Goal: Information Seeking & Learning: Learn about a topic

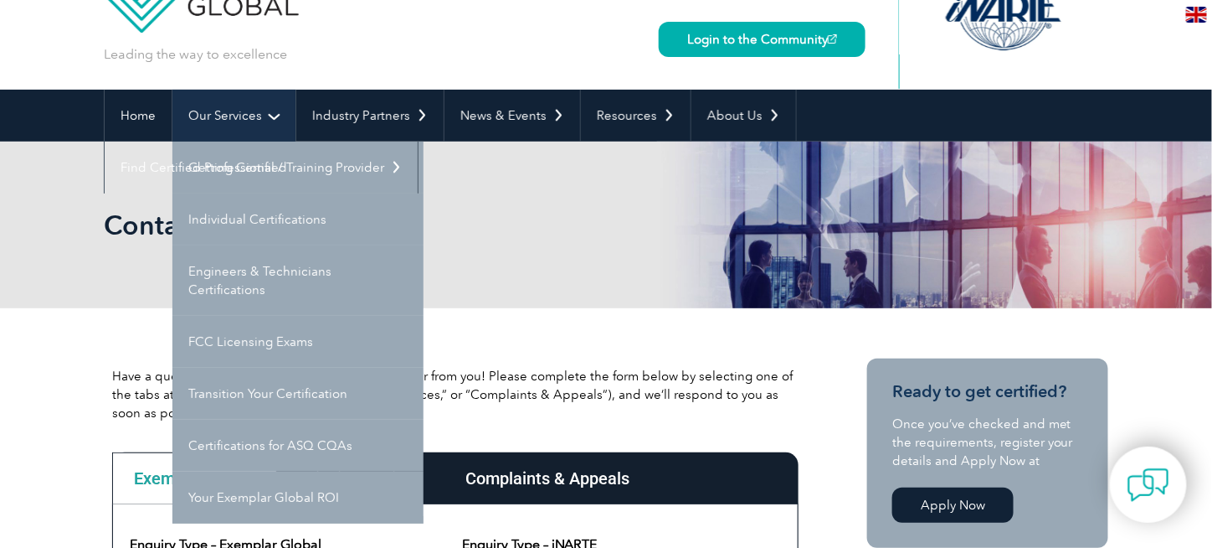
scroll to position [90, 0]
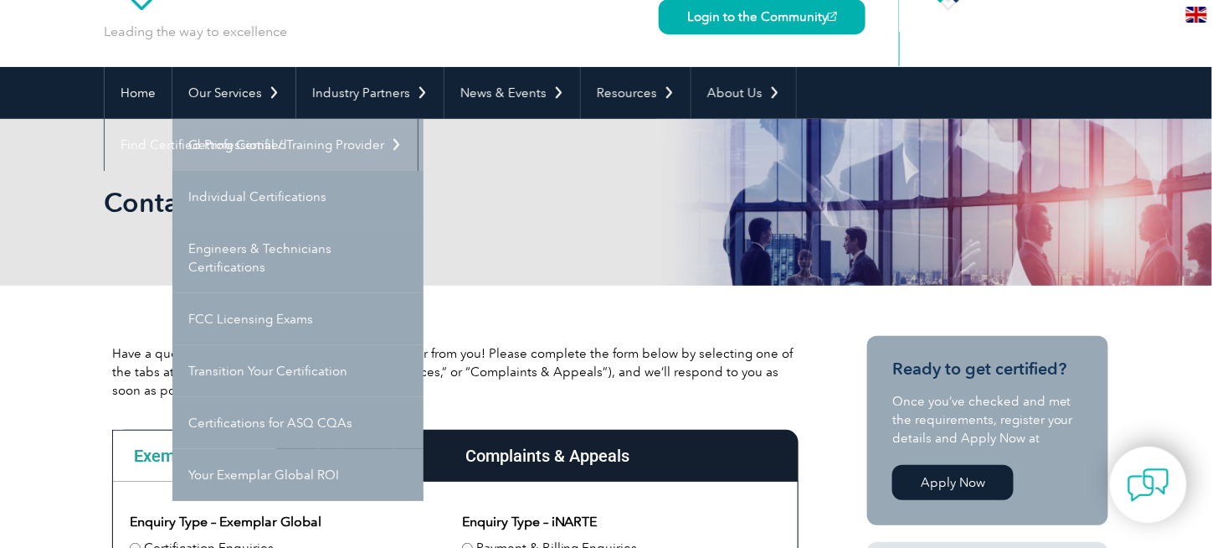
click at [266, 139] on link "Getting Certified" at bounding box center [297, 145] width 251 height 52
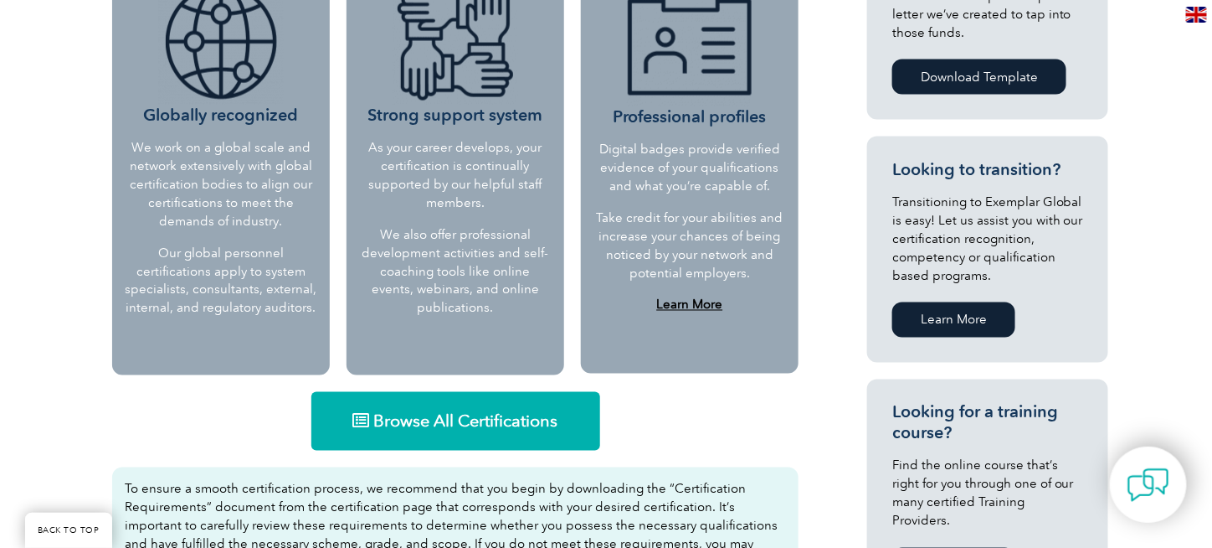
scroll to position [914, 0]
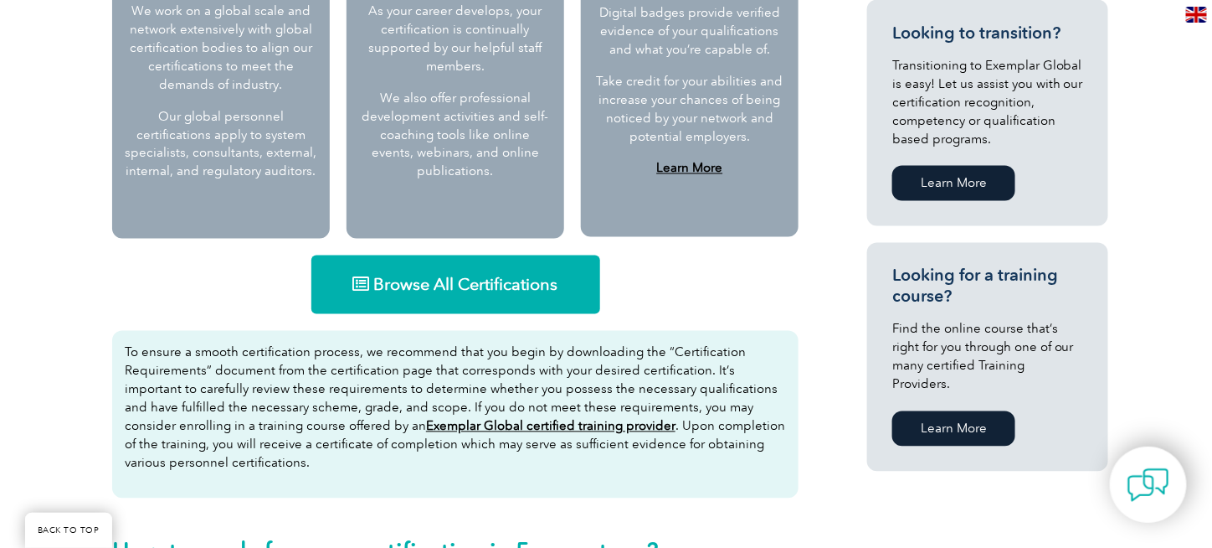
click at [383, 278] on span "Browse All Certifications" at bounding box center [466, 284] width 184 height 17
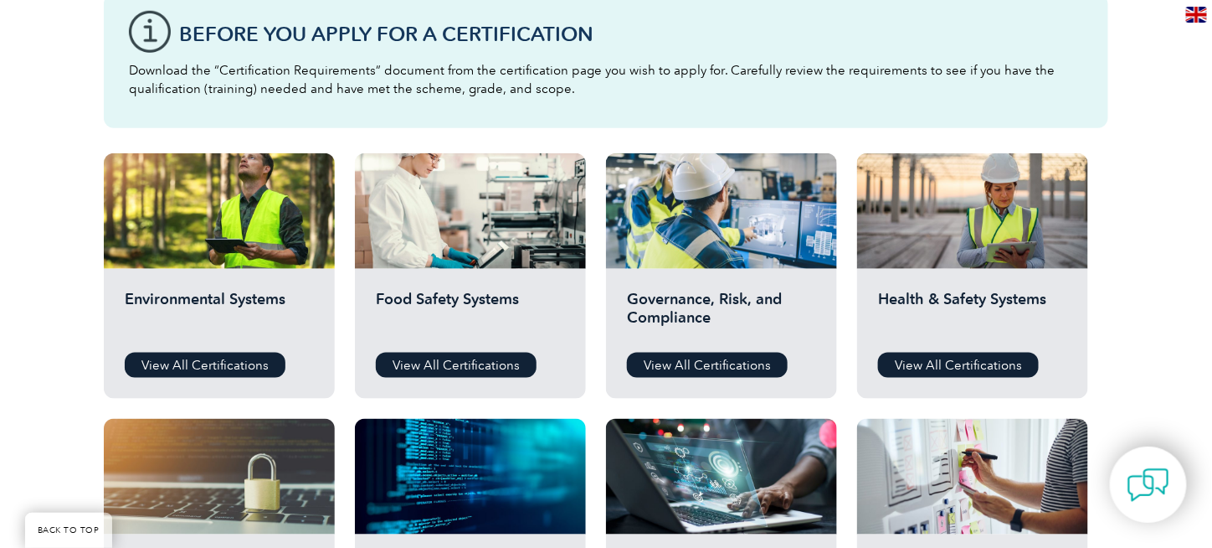
scroll to position [502, 0]
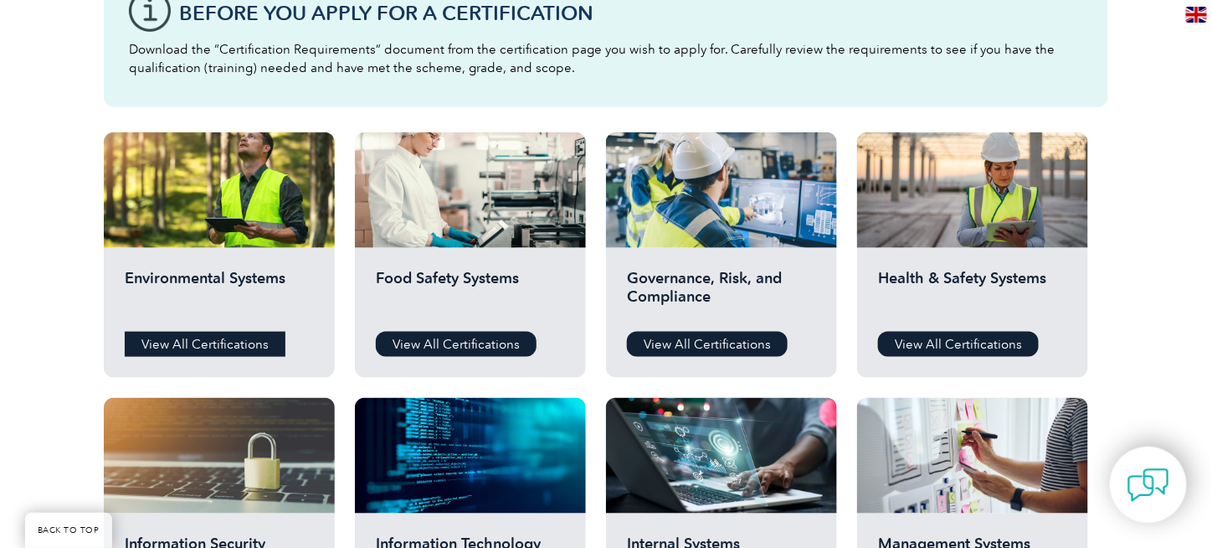
click at [258, 345] on link "View All Certifications" at bounding box center [205, 344] width 161 height 25
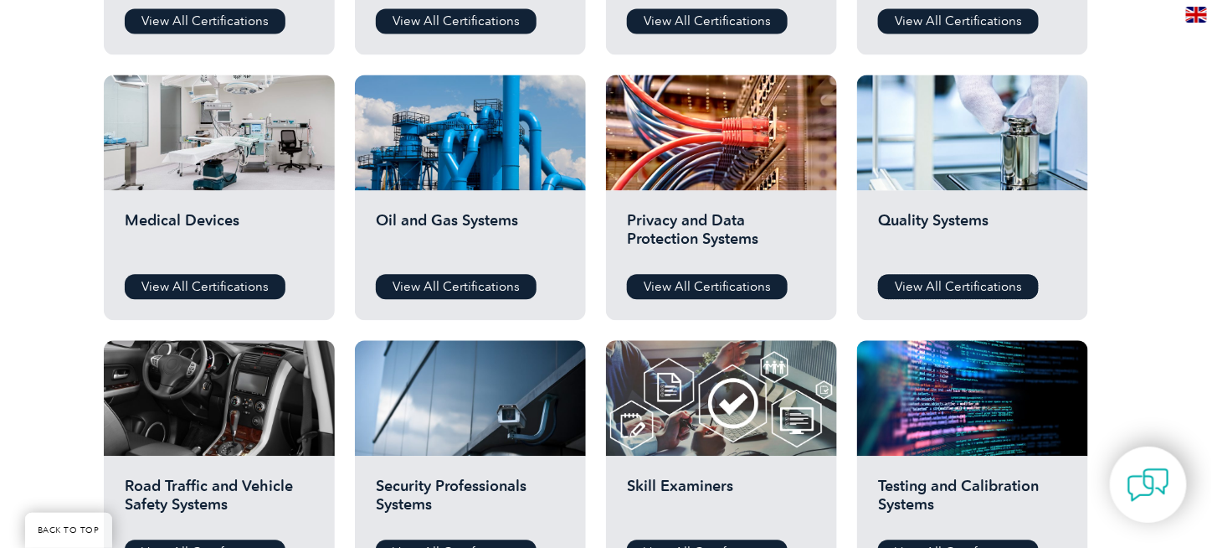
scroll to position [1340, 0]
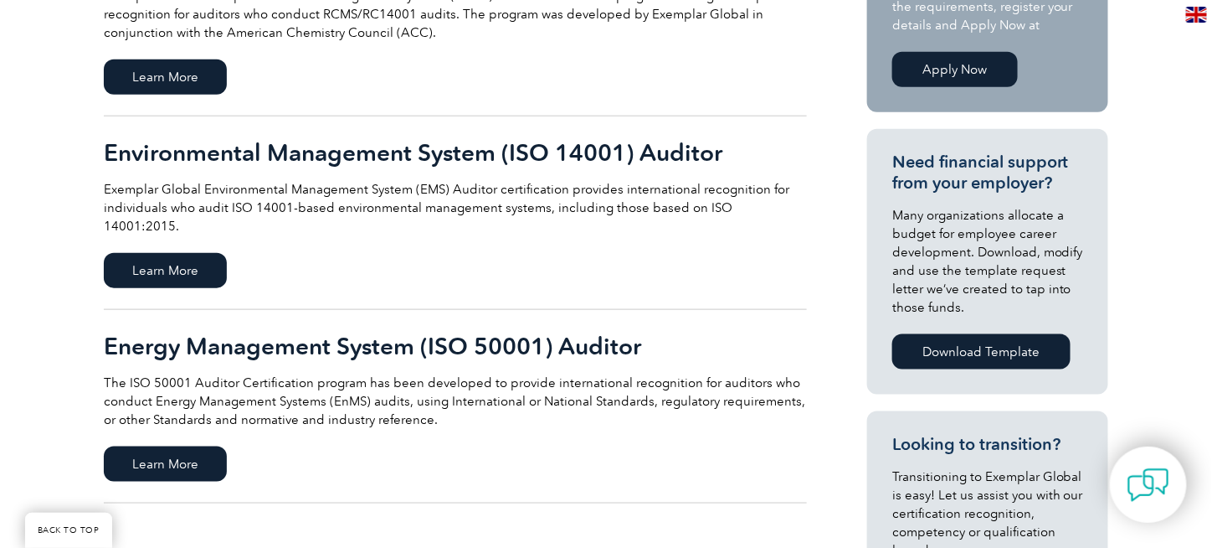
scroll to position [335, 0]
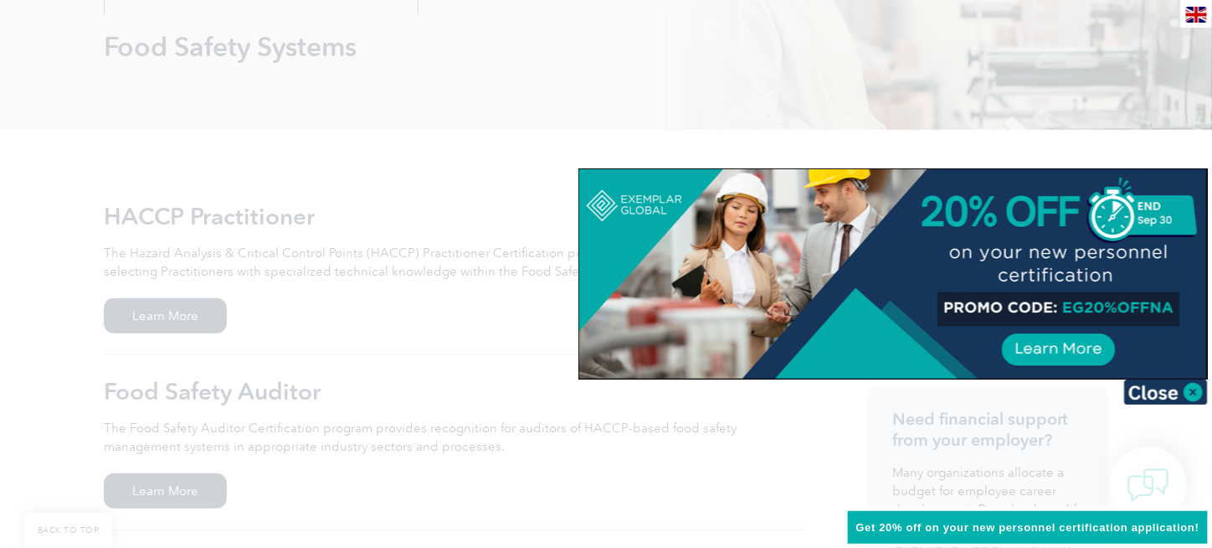
scroll to position [251, 0]
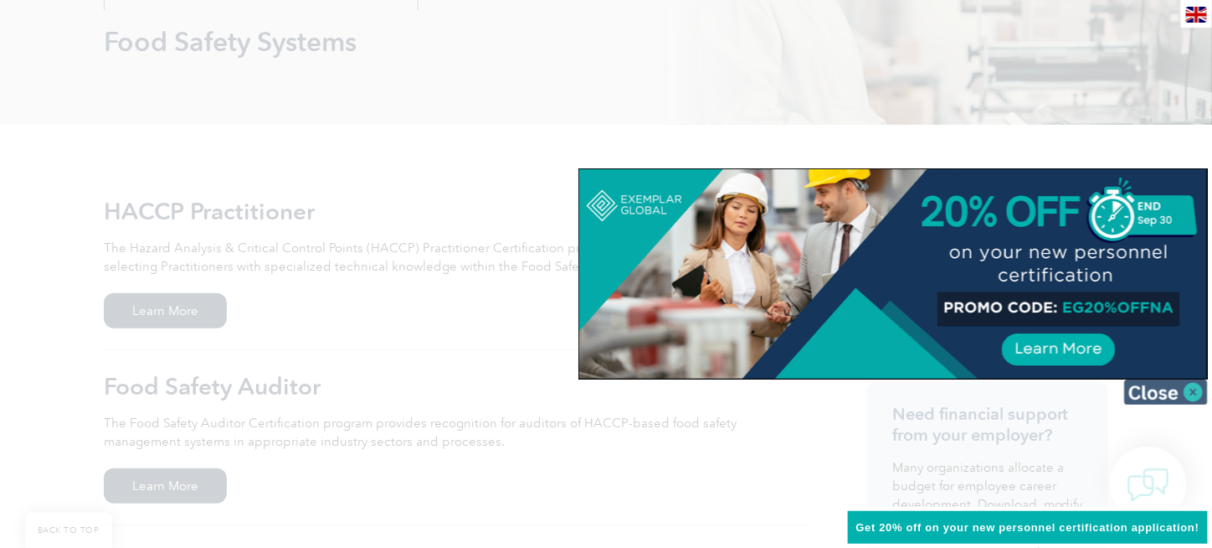
click at [1193, 388] on img at bounding box center [1166, 391] width 84 height 25
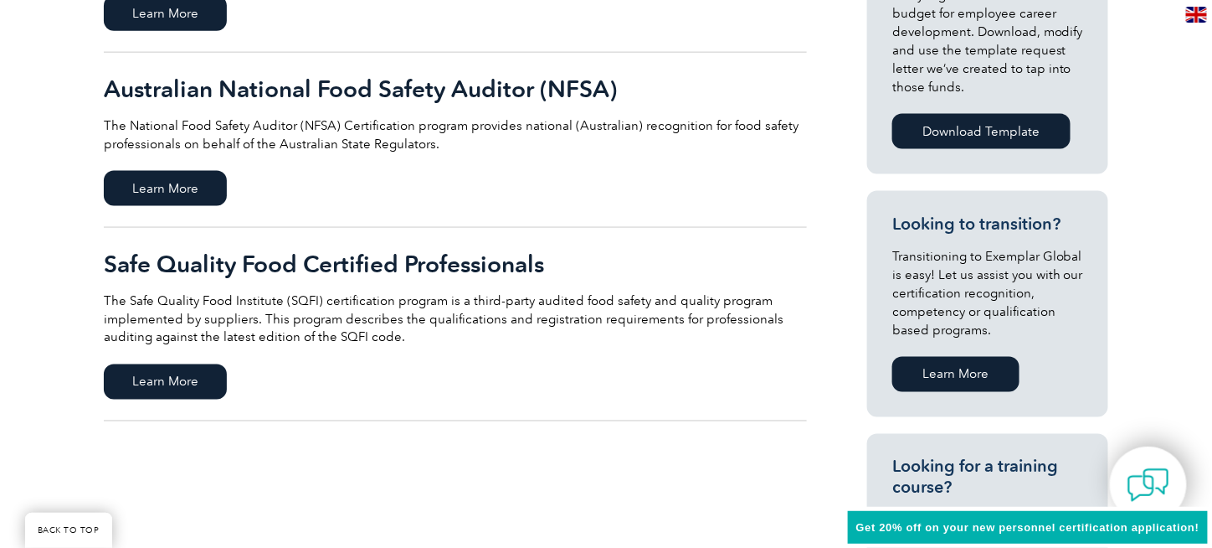
scroll to position [753, 0]
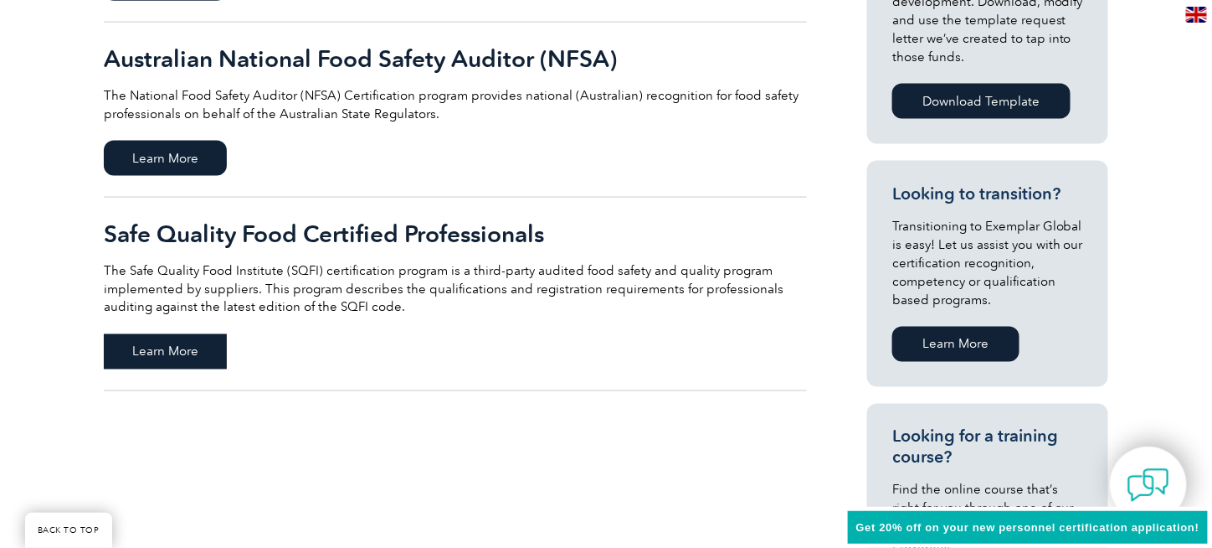
click at [175, 359] on span "Learn More" at bounding box center [165, 351] width 123 height 35
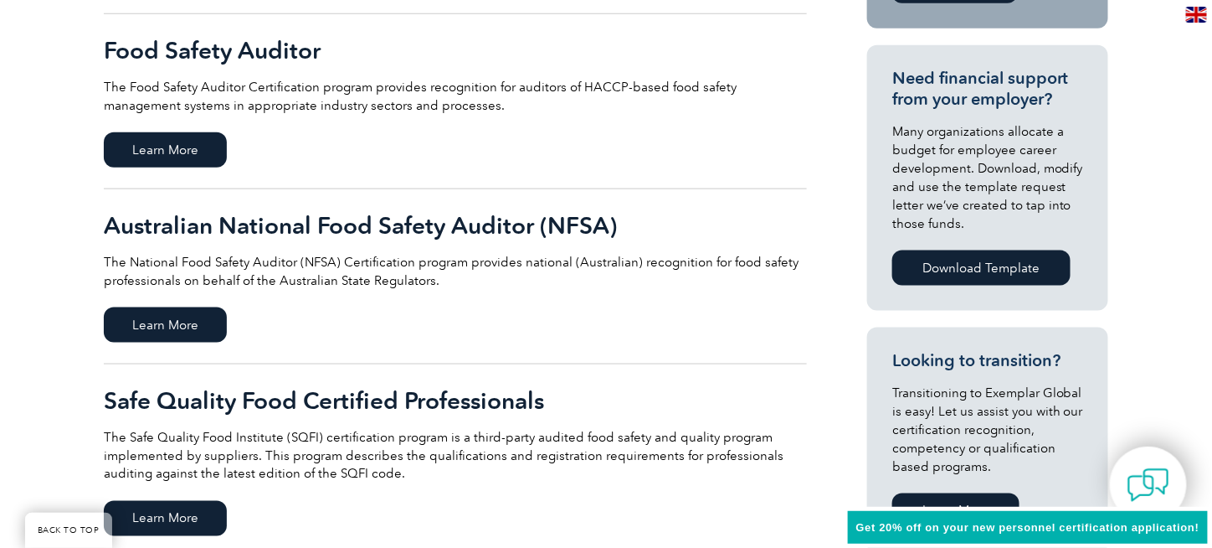
scroll to position [586, 0]
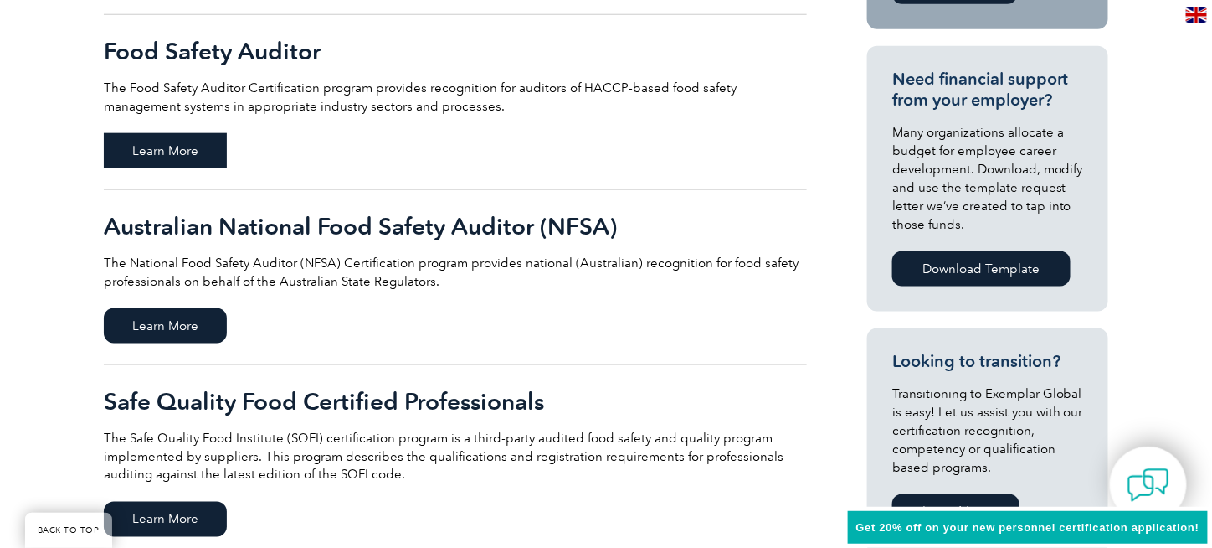
click at [165, 147] on span "Learn More" at bounding box center [165, 150] width 123 height 35
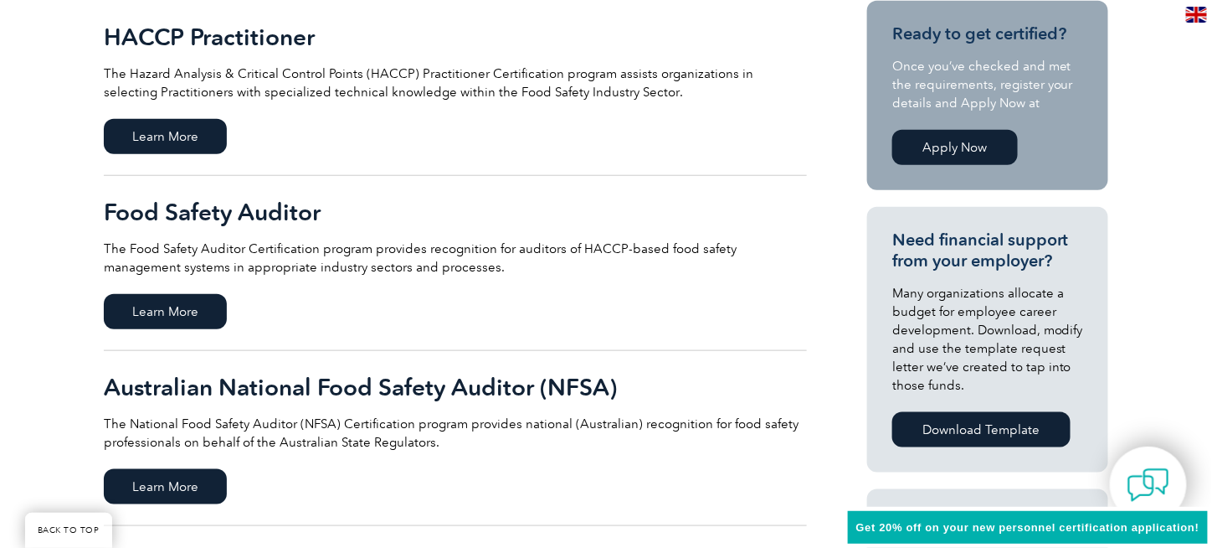
scroll to position [335, 0]
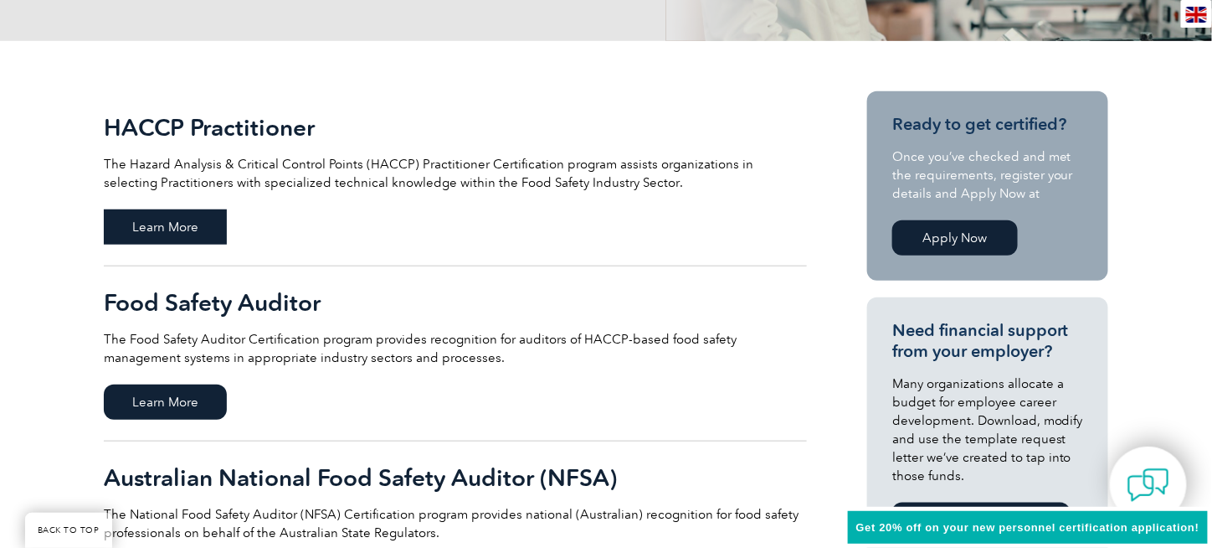
click at [169, 229] on span "Learn More" at bounding box center [165, 226] width 123 height 35
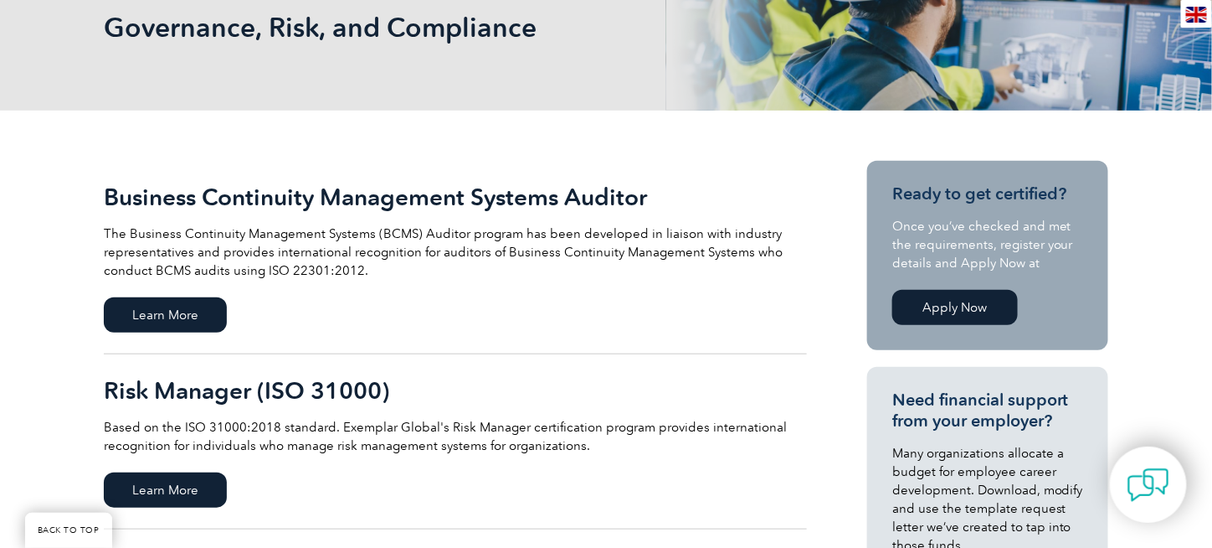
scroll to position [335, 0]
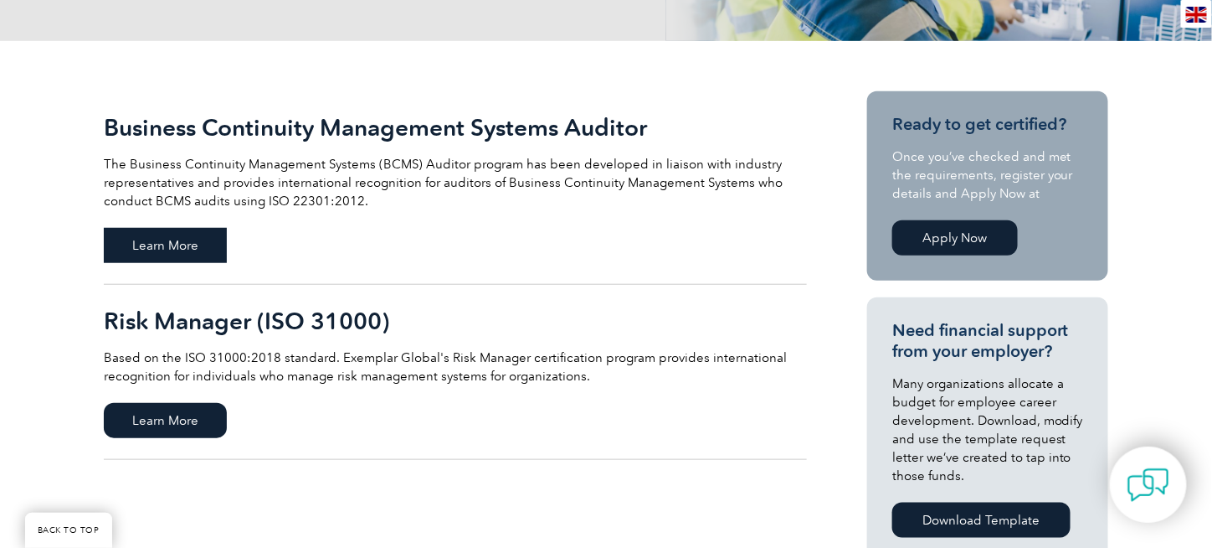
click at [187, 238] on span "Learn More" at bounding box center [165, 245] width 123 height 35
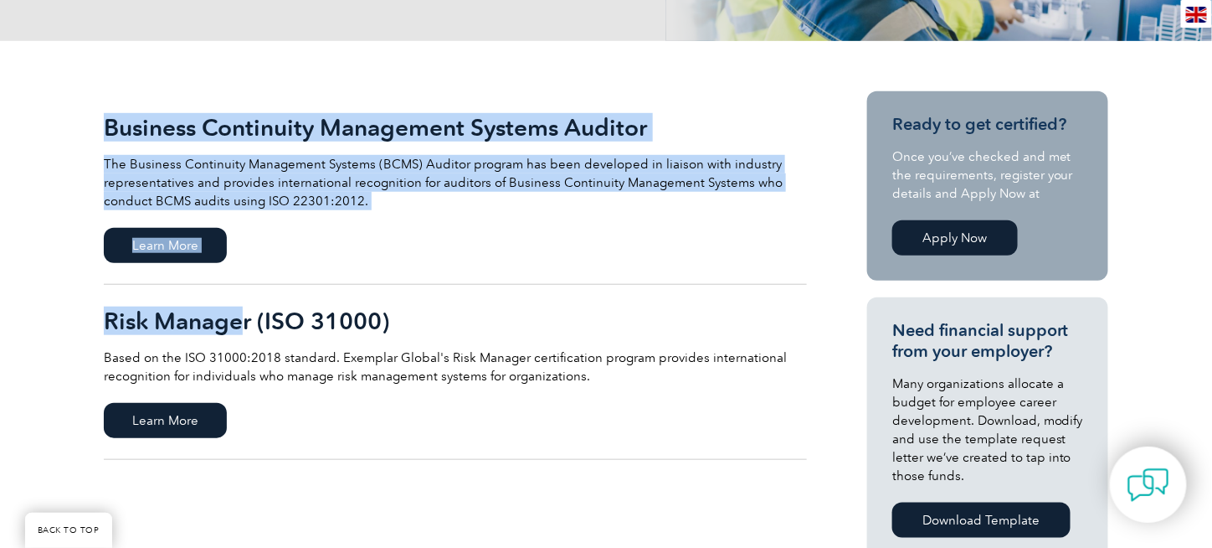
drag, startPoint x: 88, startPoint y: 319, endPoint x: 242, endPoint y: 321, distance: 154.1
click at [333, 321] on h2 "Risk Manager (ISO 31000)" at bounding box center [455, 320] width 703 height 27
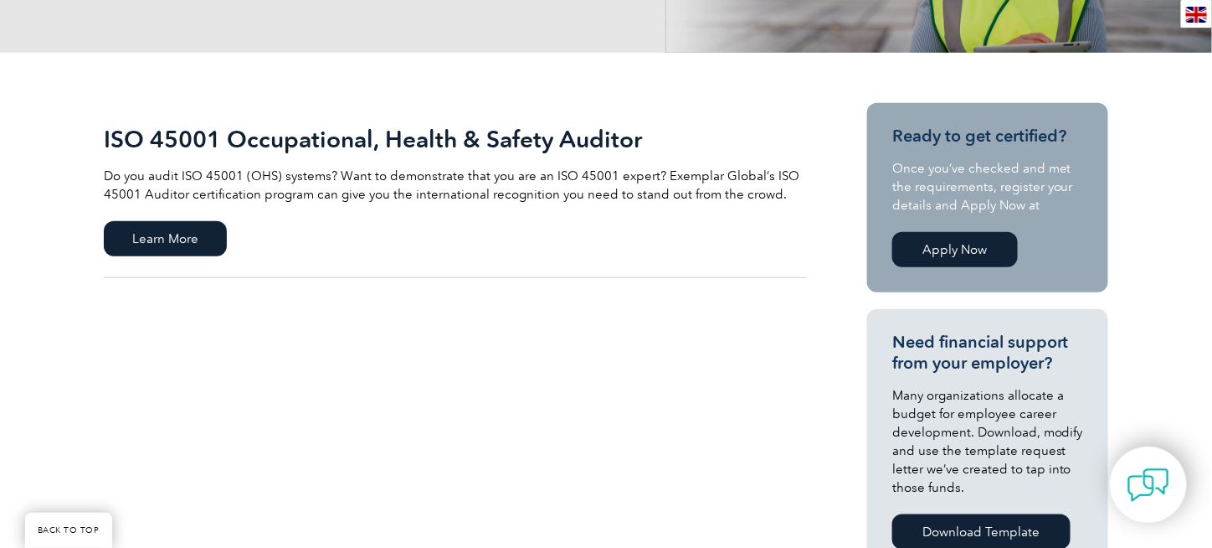
scroll to position [335, 0]
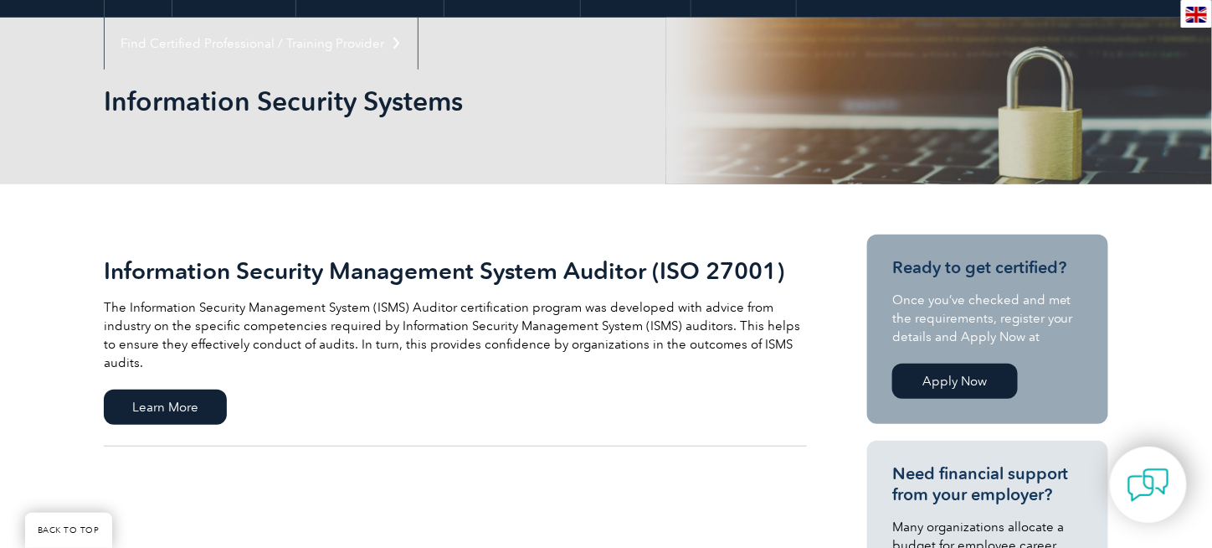
scroll to position [251, 0]
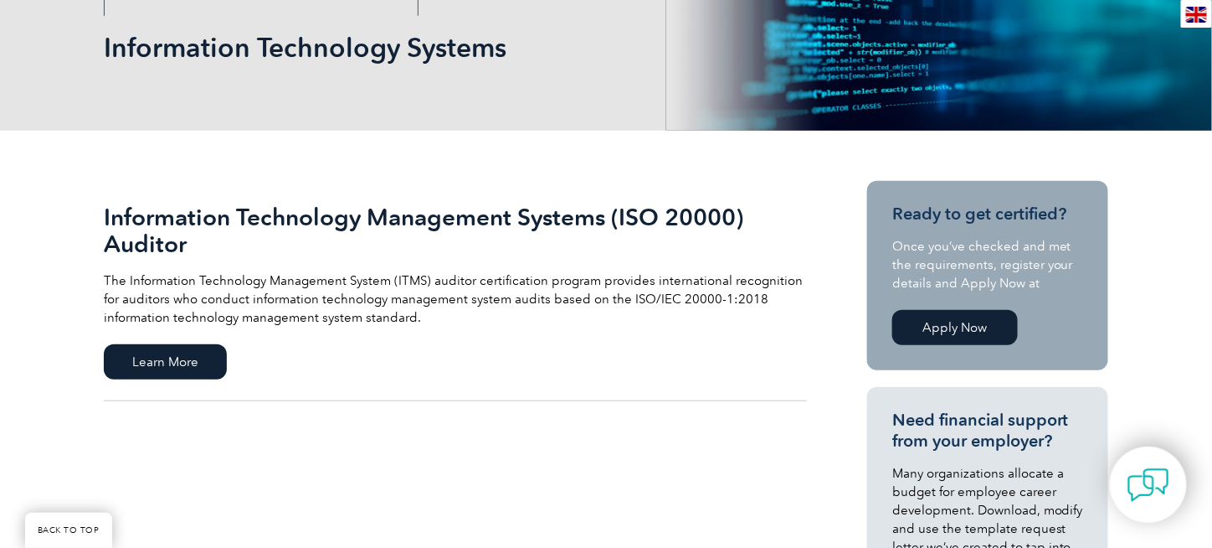
scroll to position [251, 0]
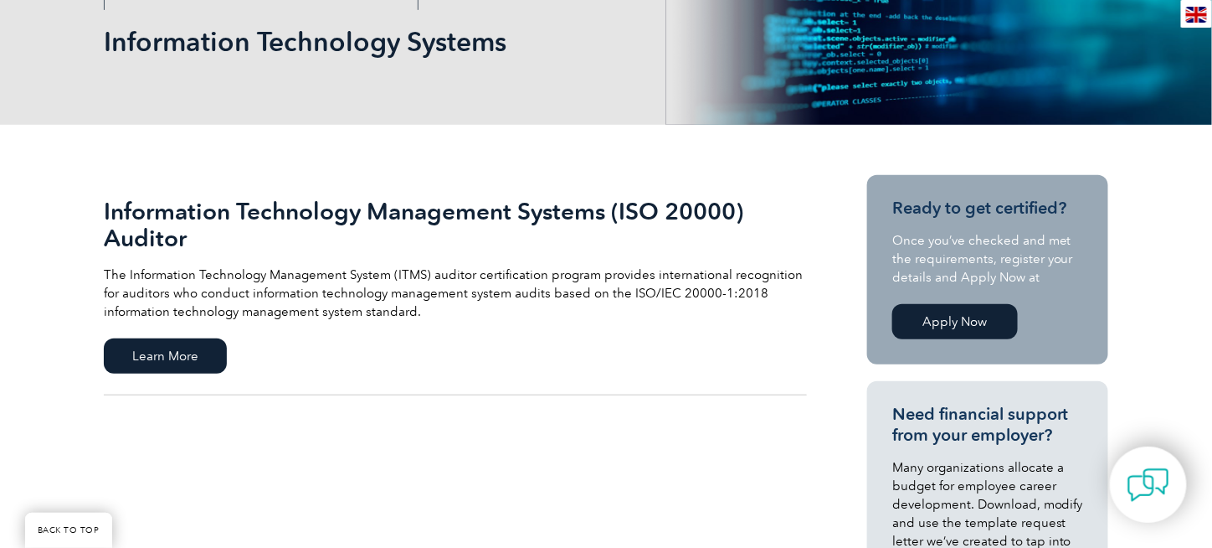
click at [566, 221] on h2 "Information Technology Management Systems (ISO 20000) Auditor" at bounding box center [455, 225] width 703 height 54
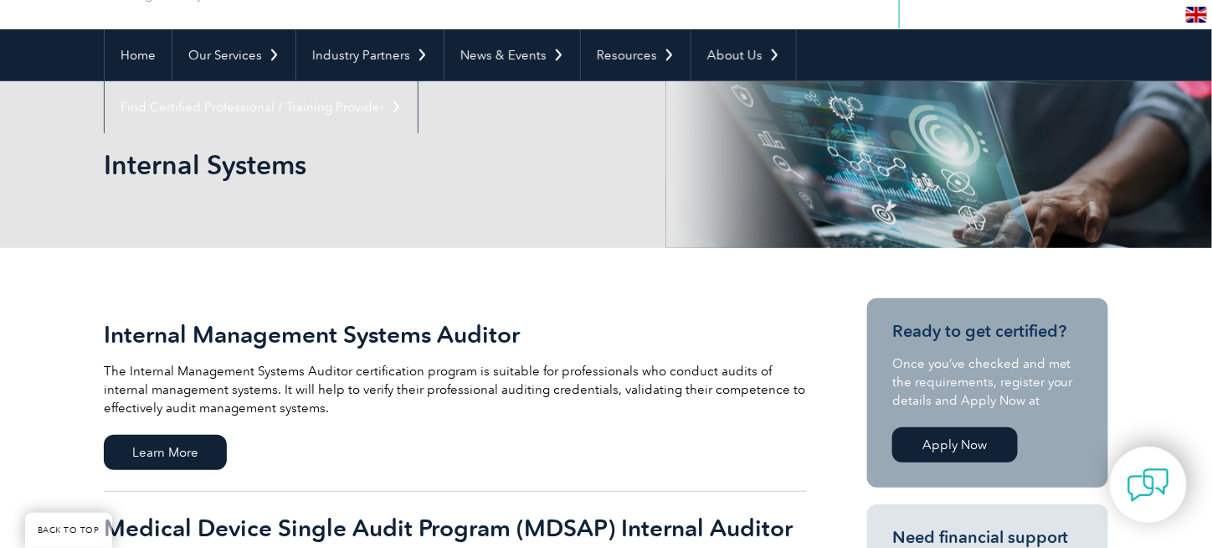
scroll to position [251, 0]
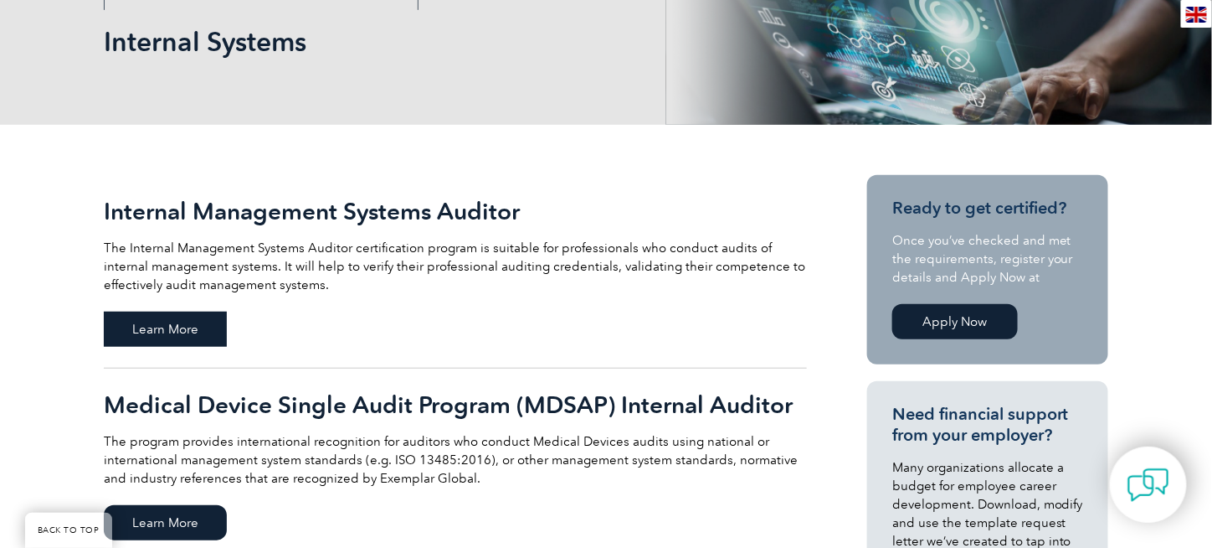
click at [191, 326] on span "Learn More" at bounding box center [165, 328] width 123 height 35
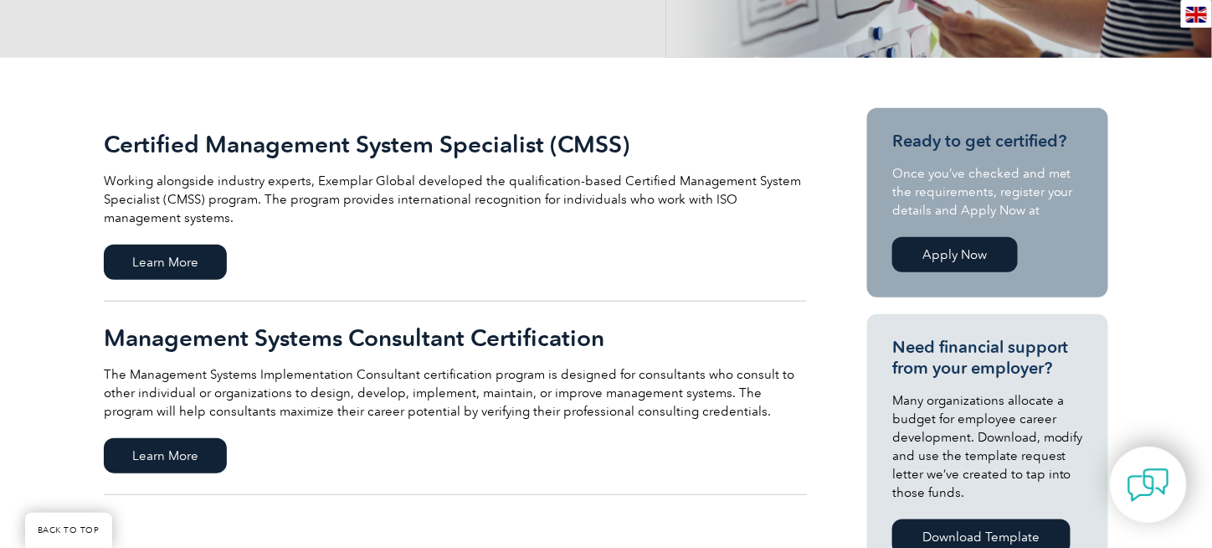
scroll to position [419, 0]
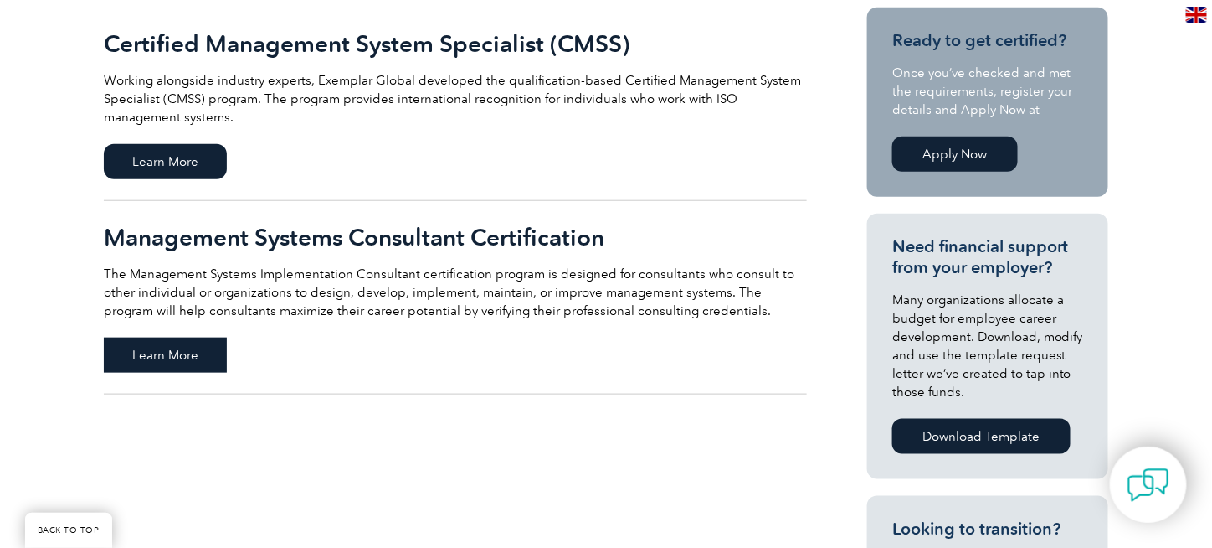
click at [152, 357] on span "Learn More" at bounding box center [165, 354] width 123 height 35
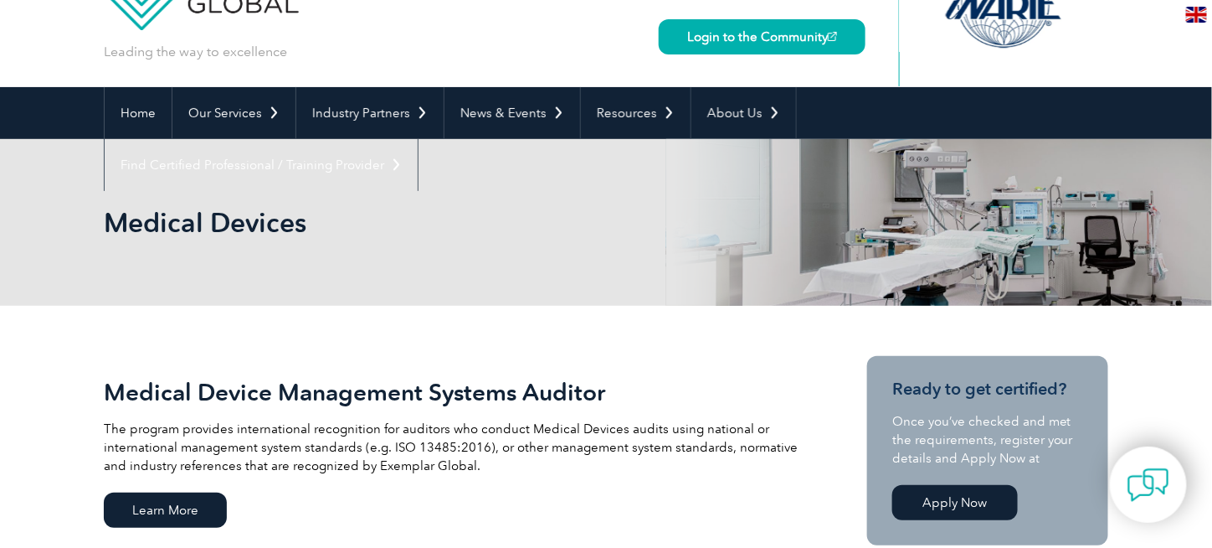
scroll to position [251, 0]
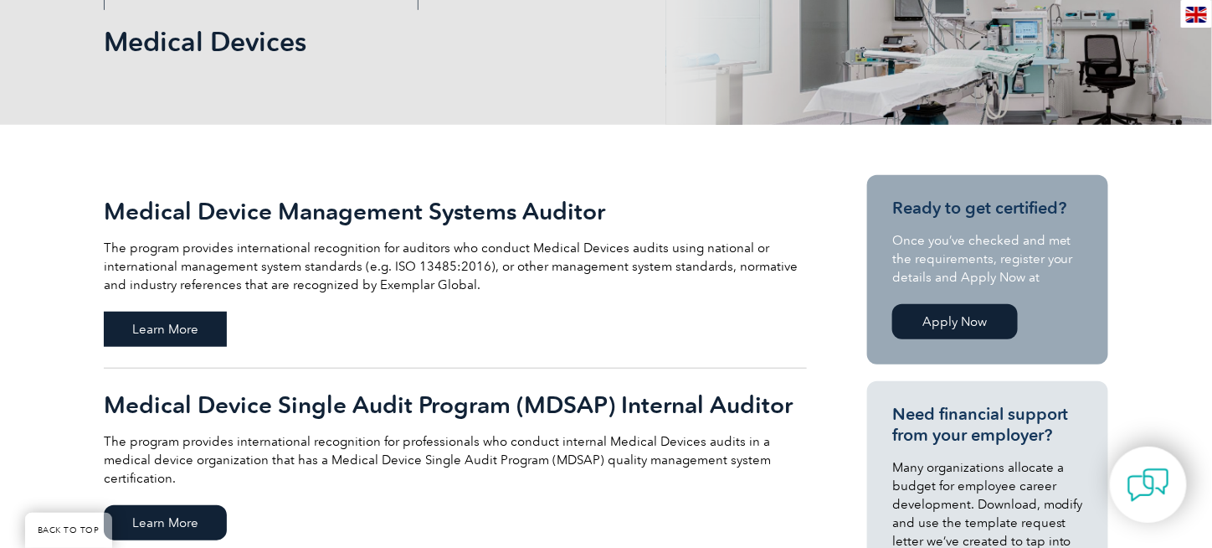
click at [200, 327] on span "Learn More" at bounding box center [165, 328] width 123 height 35
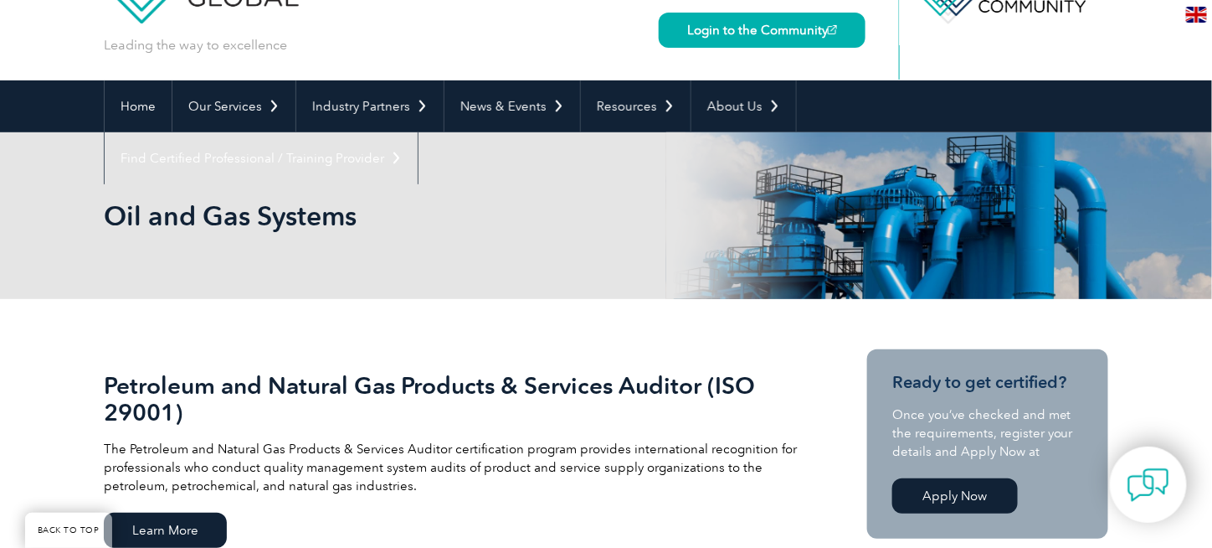
scroll to position [167, 0]
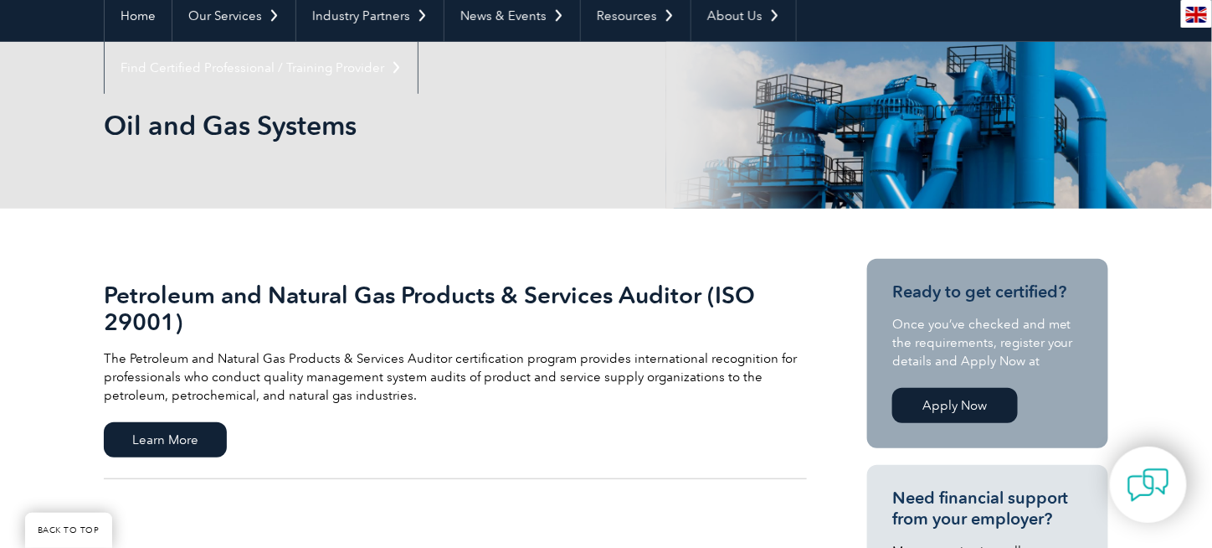
click at [713, 296] on h2 "Petroleum and Natural Gas Products & Services Auditor (ISO 29001)" at bounding box center [455, 308] width 703 height 54
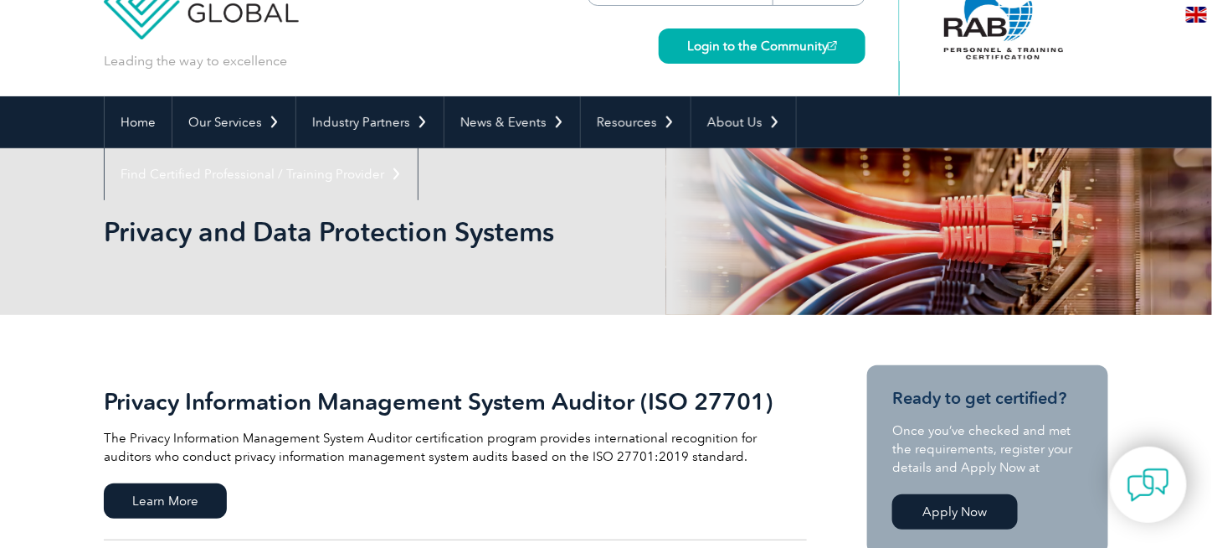
scroll to position [84, 0]
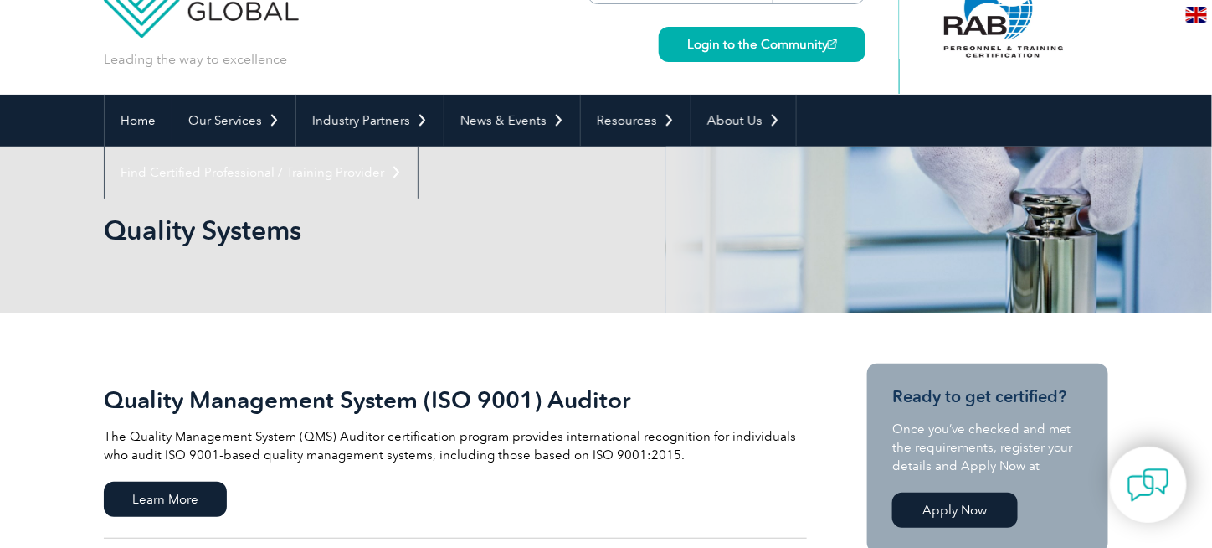
scroll to position [84, 0]
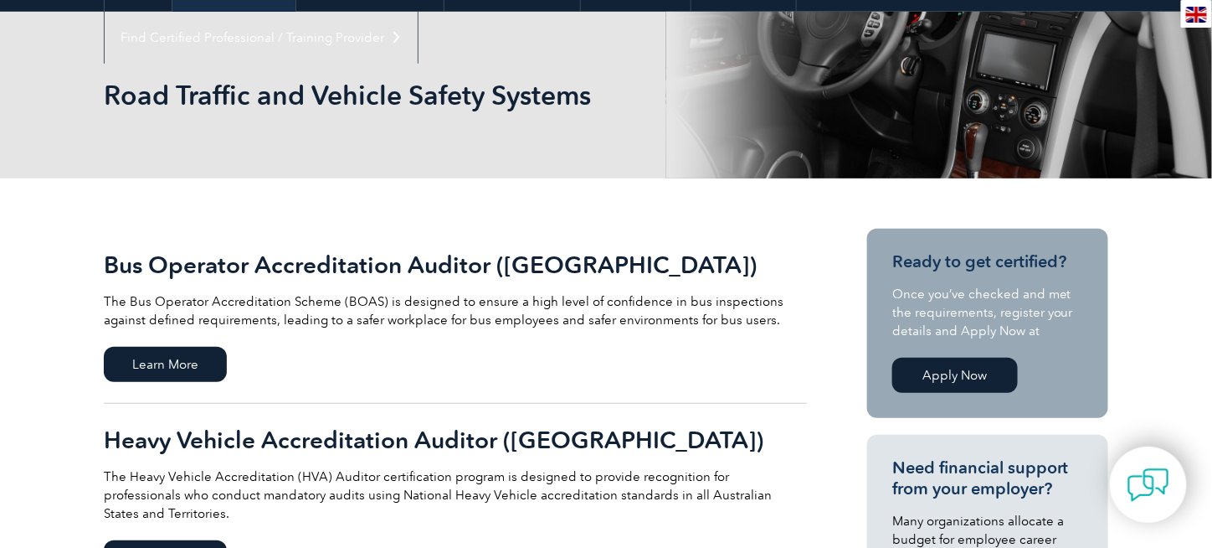
scroll to position [251, 0]
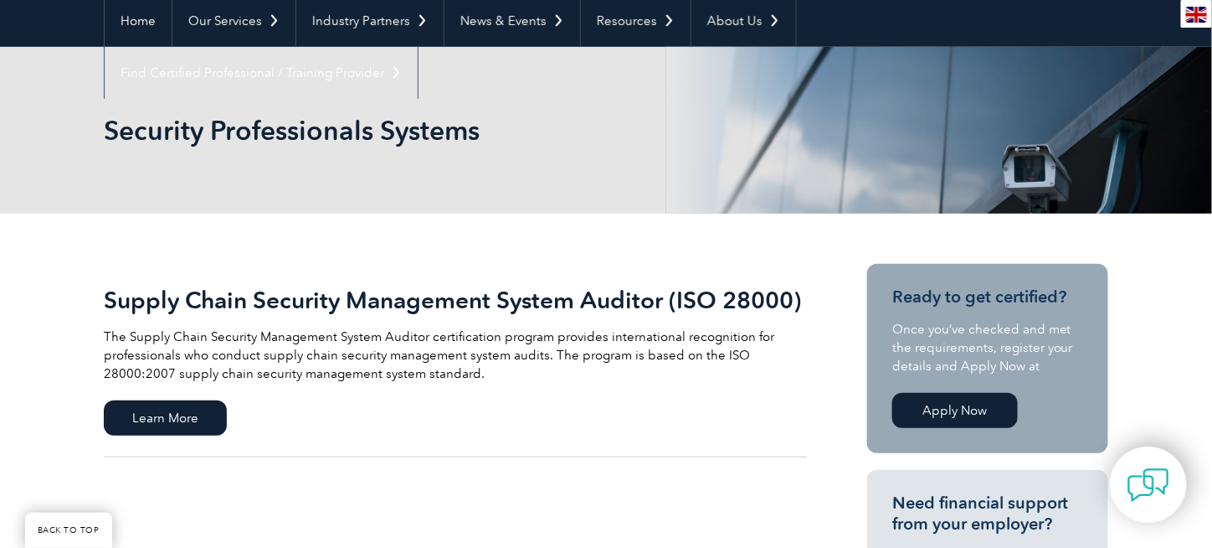
scroll to position [167, 0]
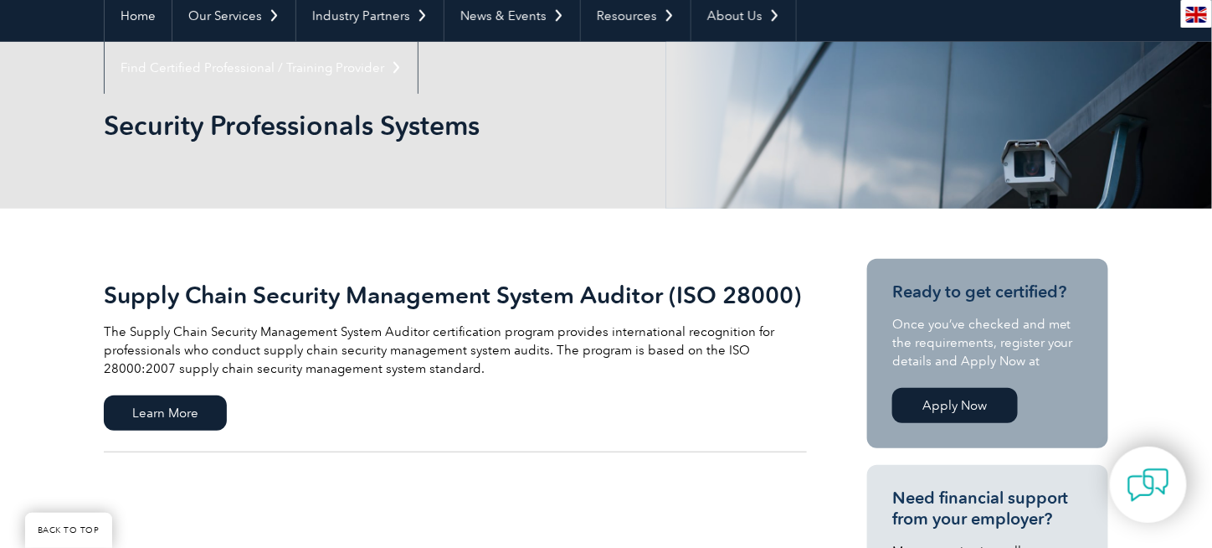
click at [681, 302] on h2 "Supply Chain Security Management System Auditor (ISO 28000)" at bounding box center [455, 294] width 703 height 27
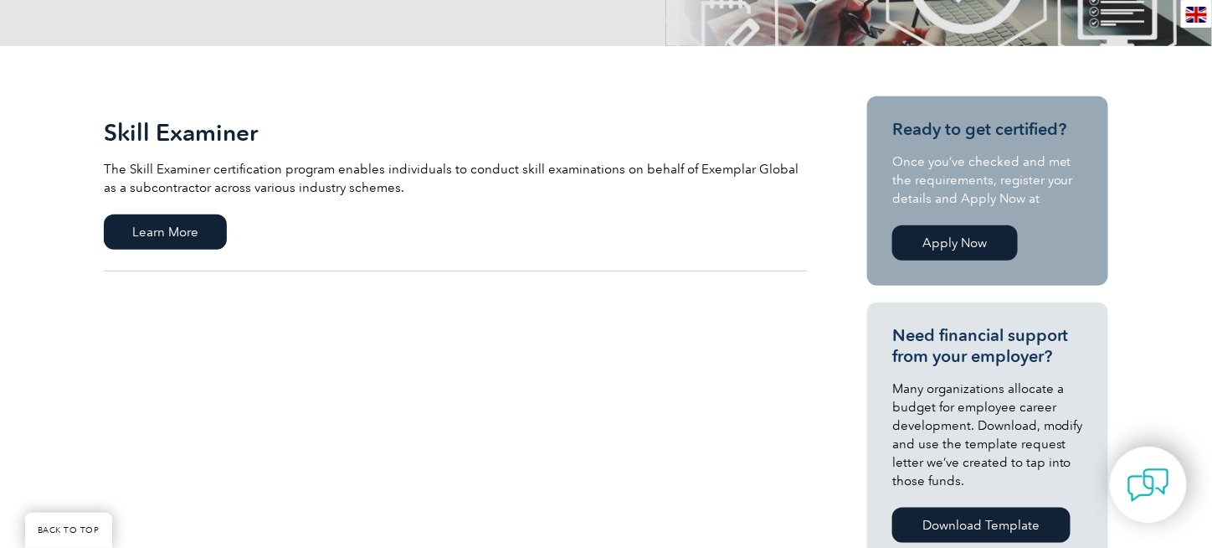
scroll to position [335, 0]
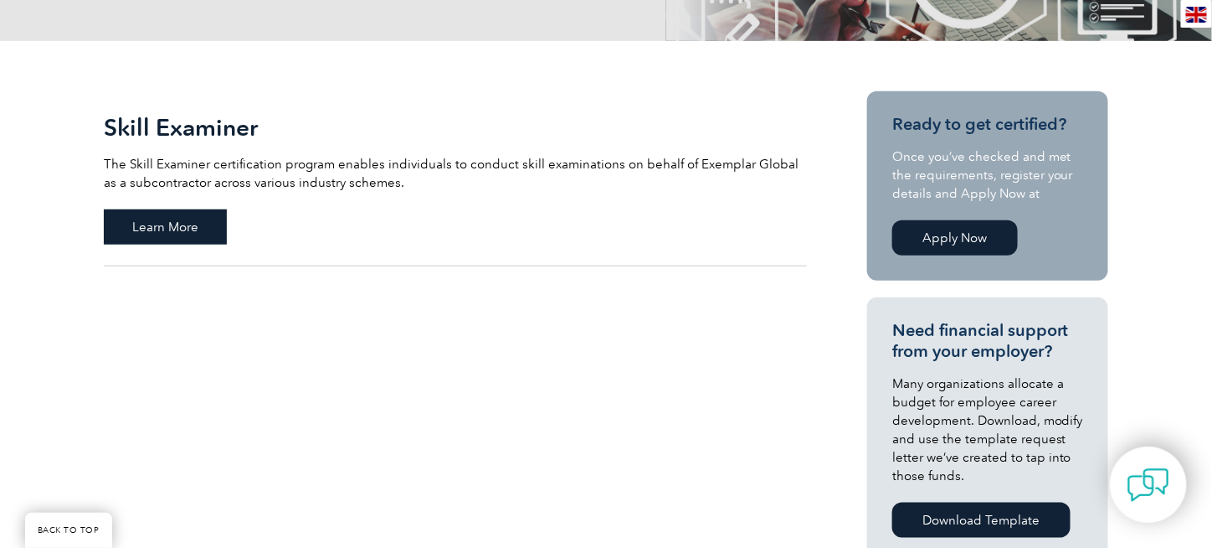
click at [192, 225] on span "Learn More" at bounding box center [165, 226] width 123 height 35
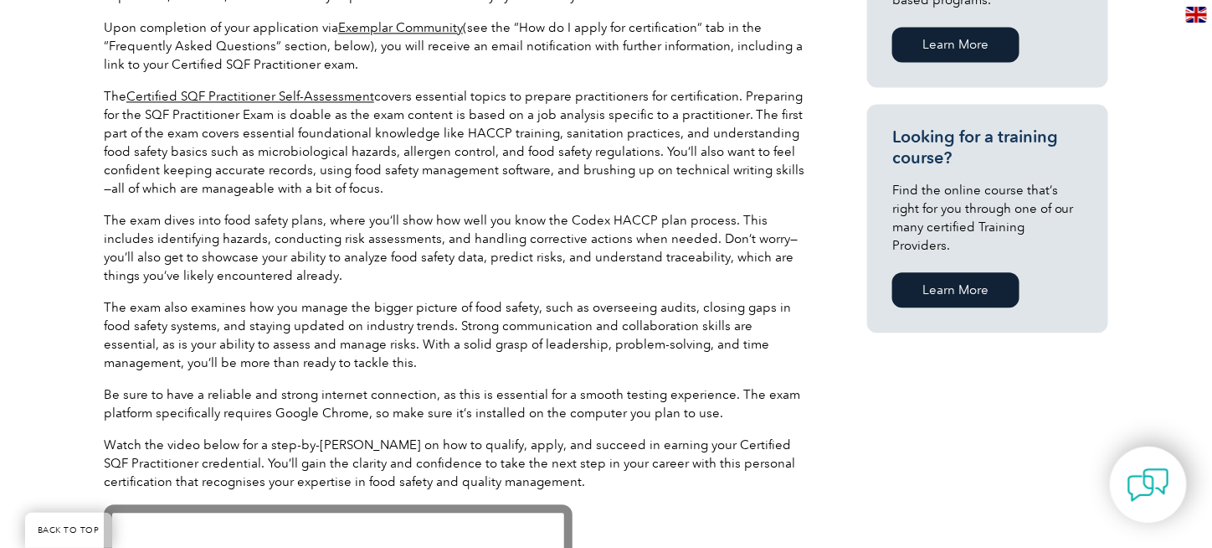
scroll to position [921, 0]
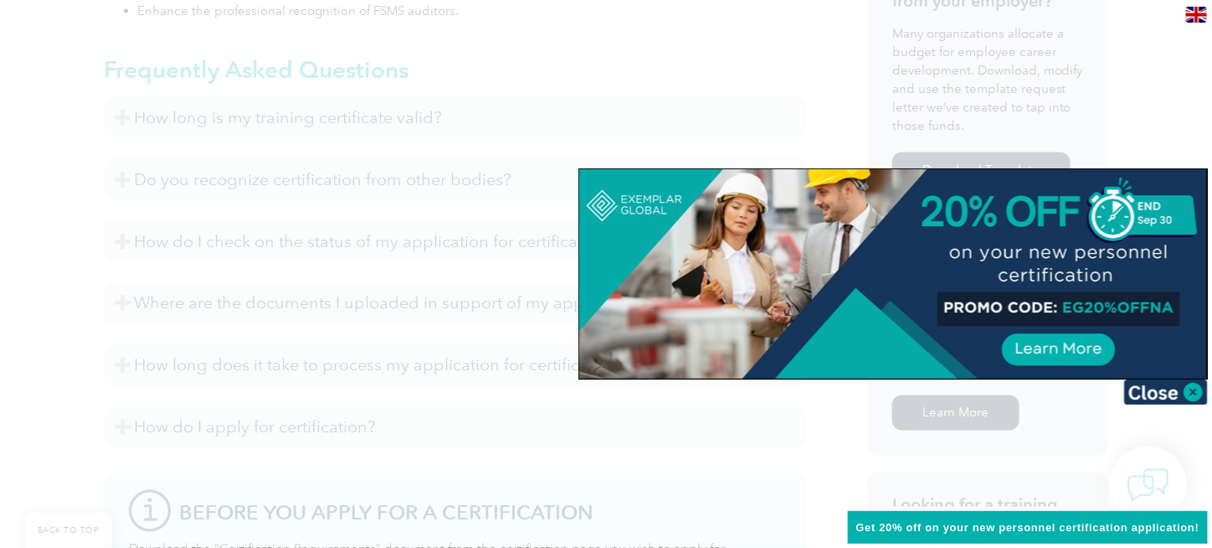
scroll to position [1139, 0]
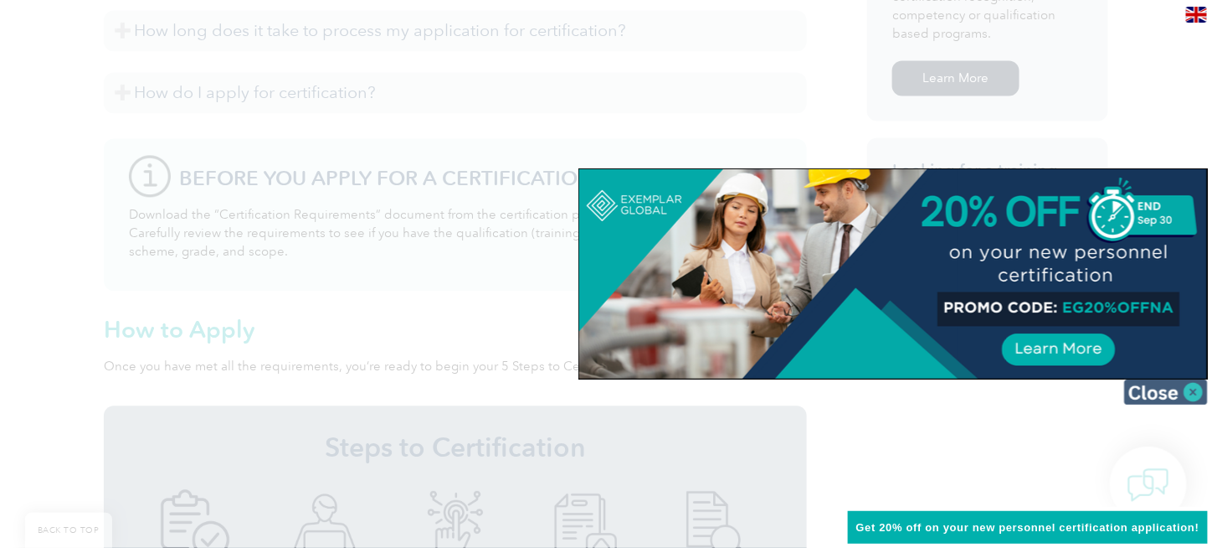
click at [1190, 390] on img at bounding box center [1166, 391] width 84 height 25
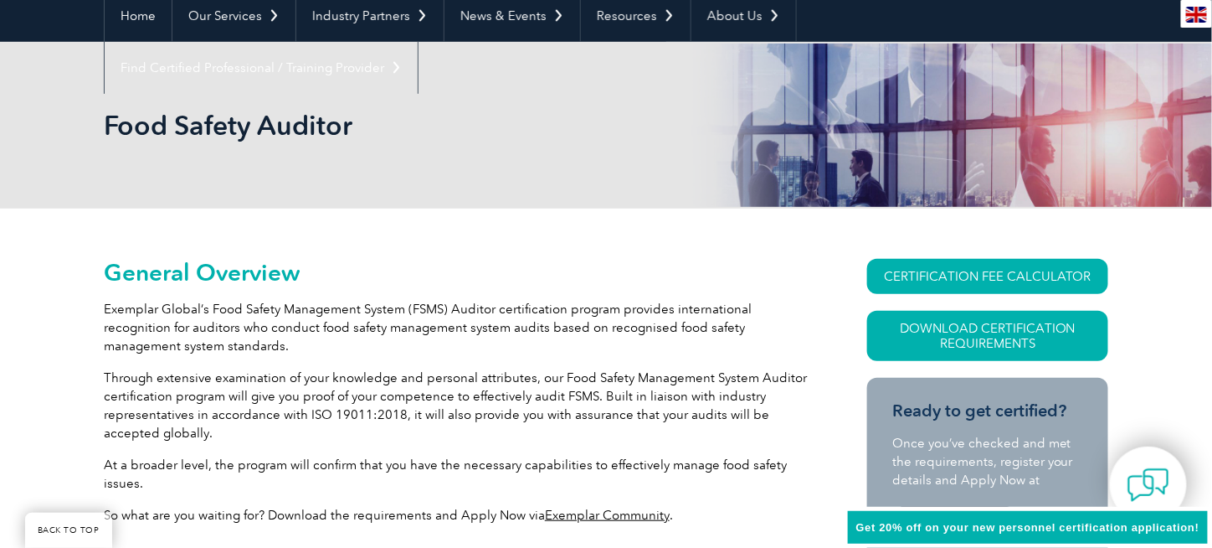
scroll to position [50, 0]
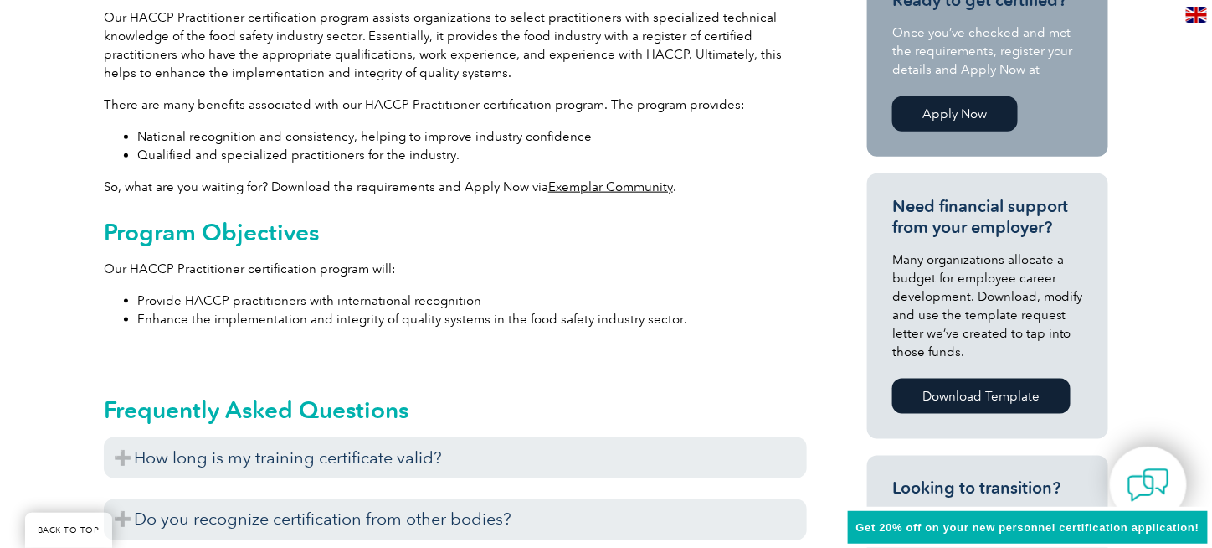
scroll to position [670, 0]
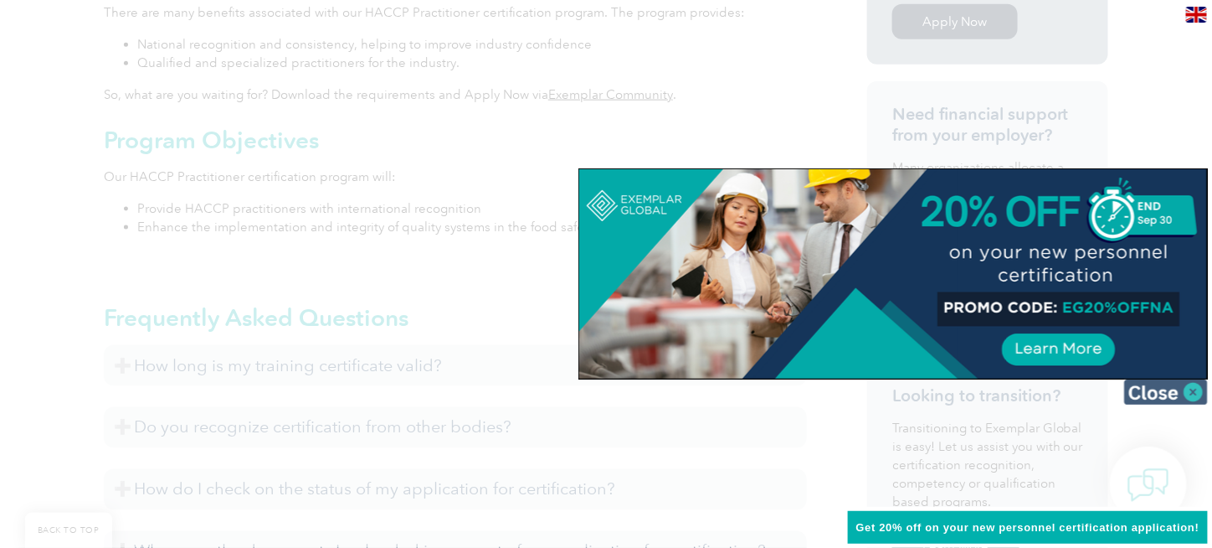
click at [1186, 388] on img at bounding box center [1166, 391] width 84 height 25
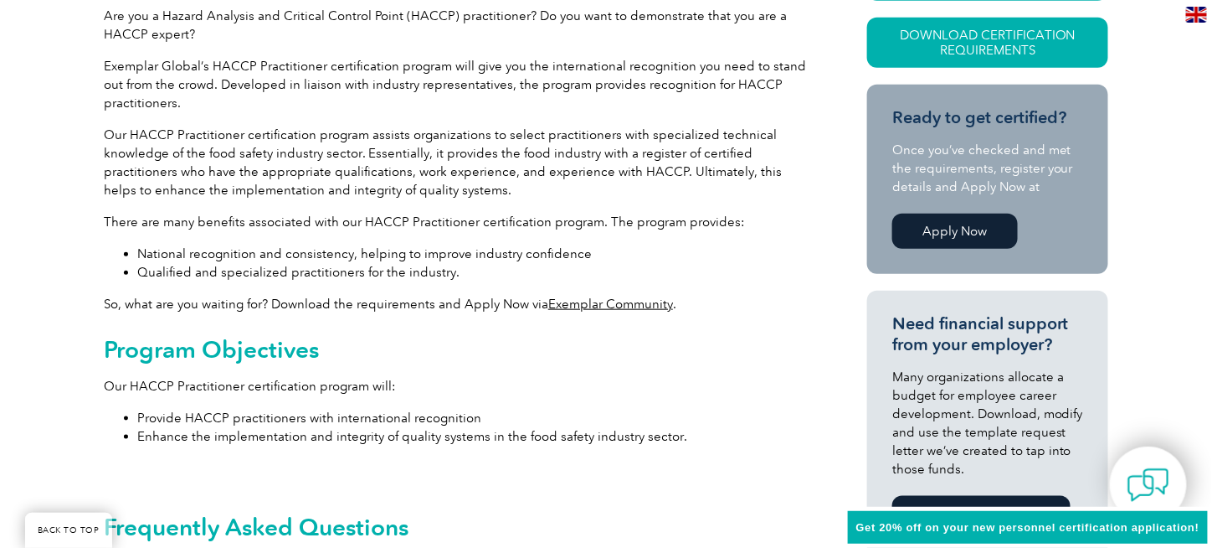
scroll to position [335, 0]
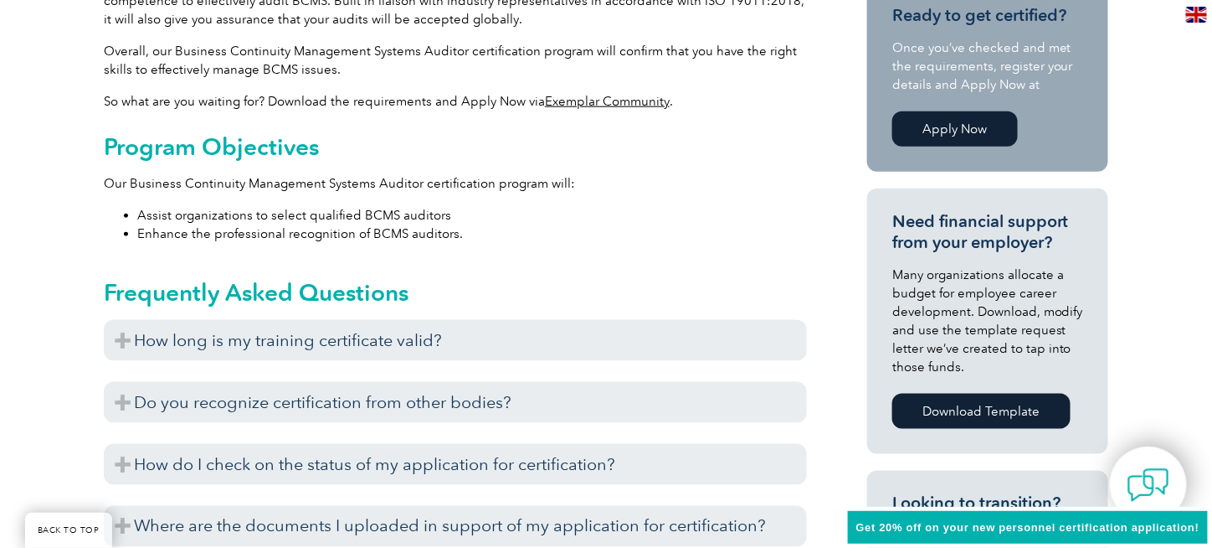
scroll to position [586, 0]
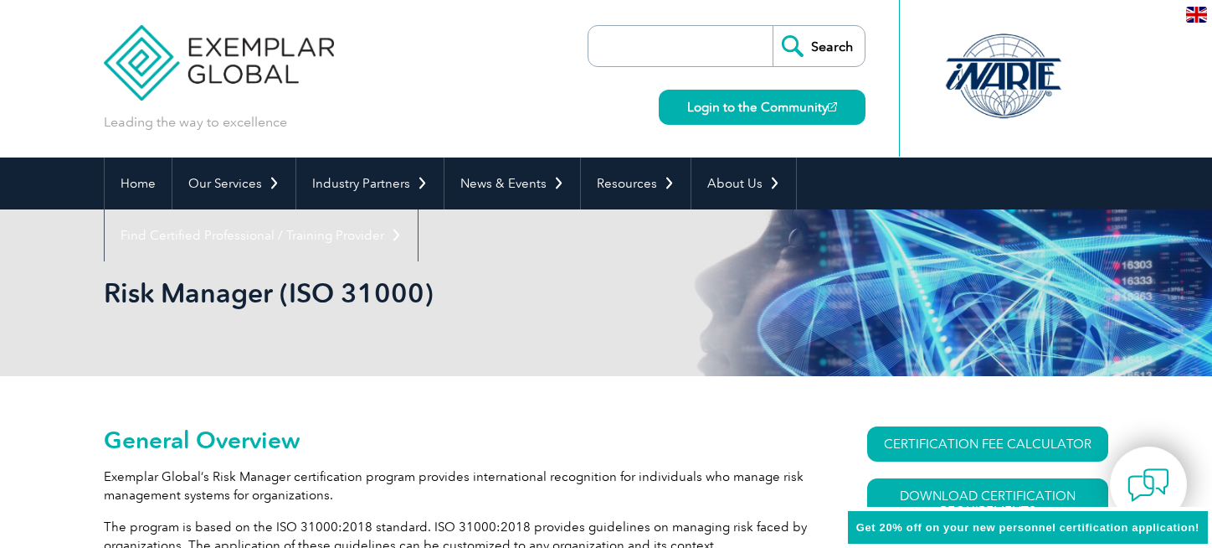
scroll to position [129, 0]
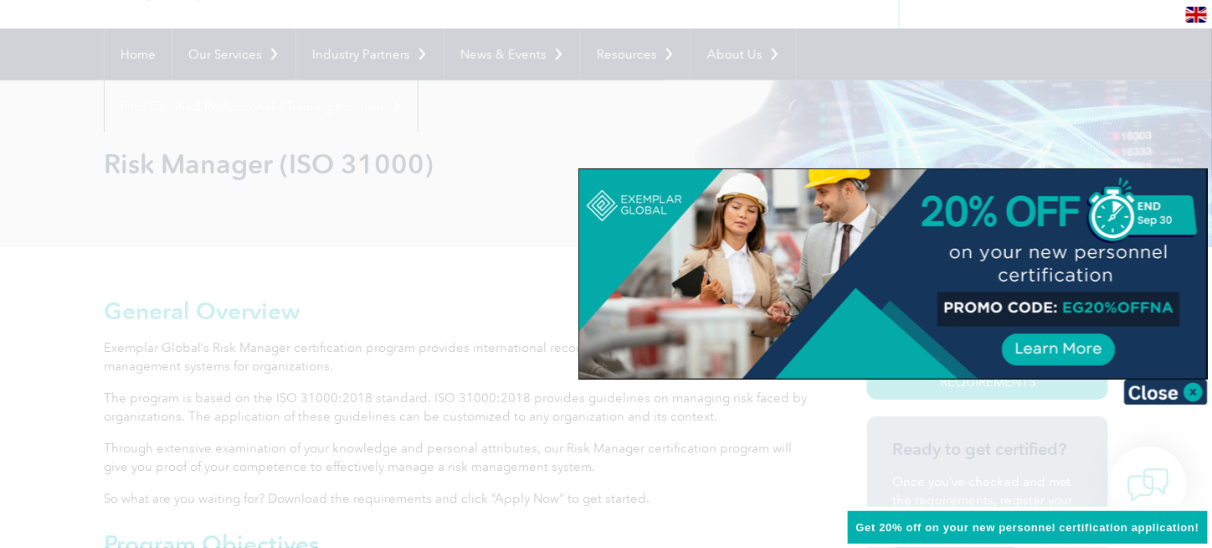
click at [1181, 391] on img at bounding box center [1166, 391] width 84 height 25
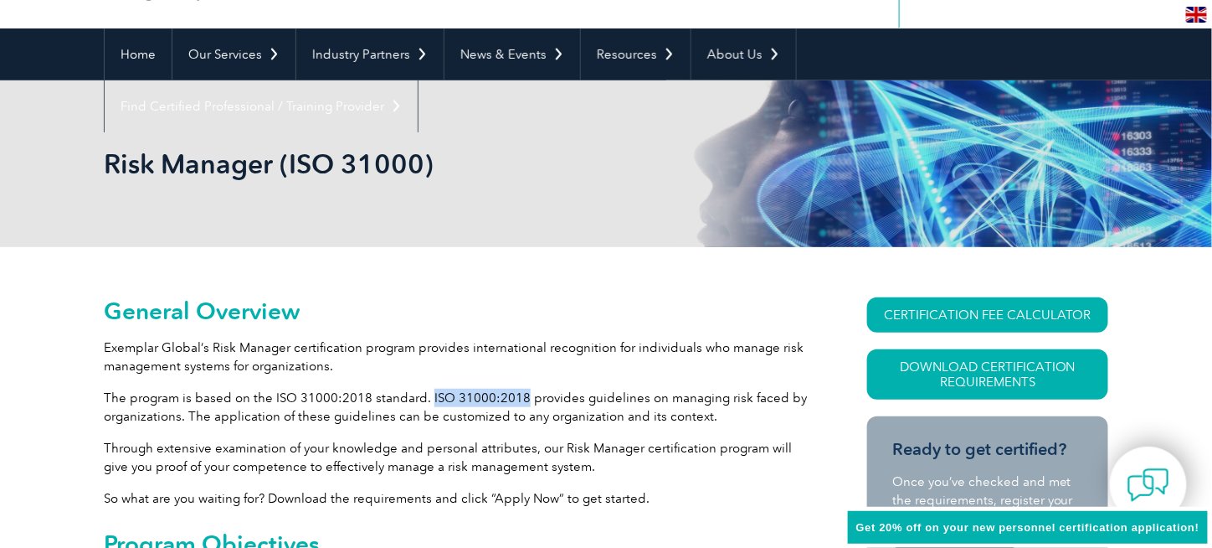
drag, startPoint x: 425, startPoint y: 394, endPoint x: 516, endPoint y: 394, distance: 90.4
click at [516, 394] on p "The program is based on the ISO 31000:2018 standard. ISO 31000:2018 provides gu…" at bounding box center [455, 406] width 703 height 37
copy p "ISO 31000:2018"
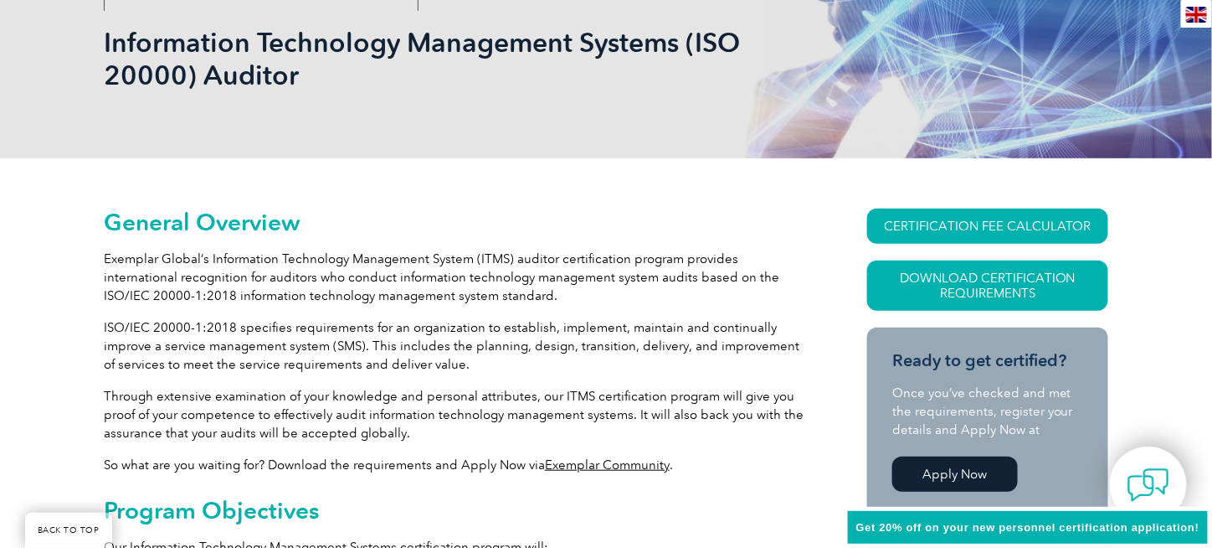
scroll to position [251, 0]
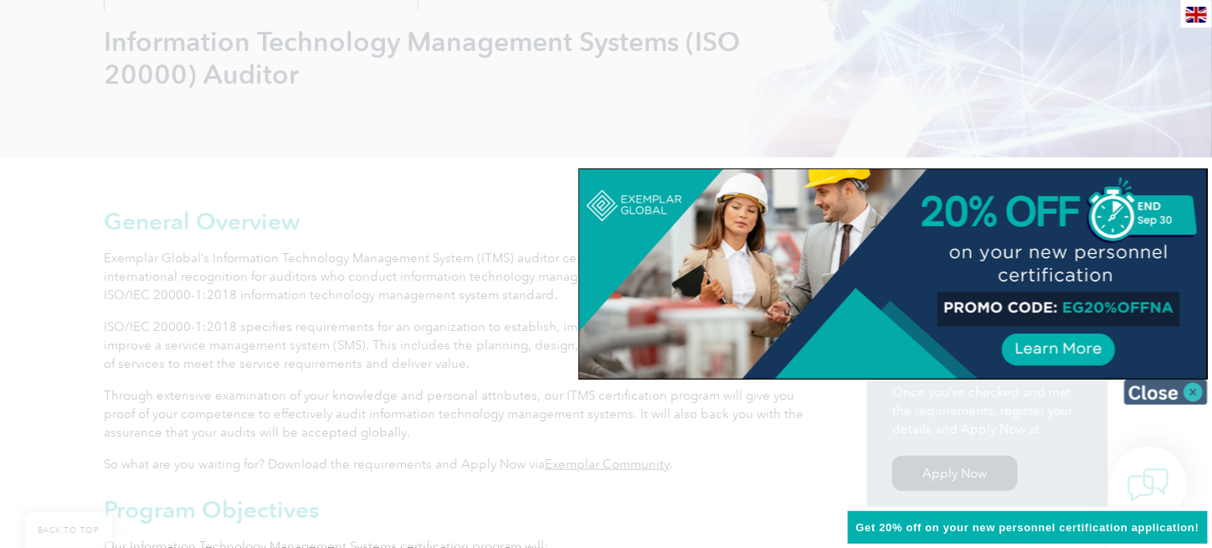
click at [1186, 388] on img at bounding box center [1166, 391] width 84 height 25
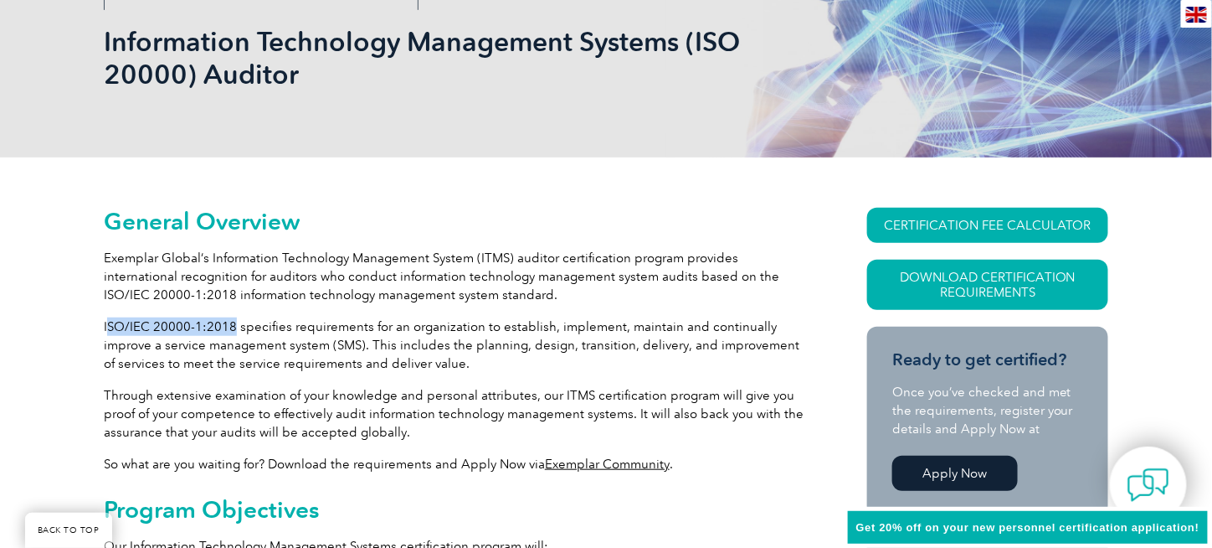
drag, startPoint x: 231, startPoint y: 324, endPoint x: 108, endPoint y: 322, distance: 123.1
click at [108, 322] on p "ISO/IEC 20000-1:2018 specifies requirements for an organization to establish, i…" at bounding box center [455, 344] width 703 height 55
click at [114, 325] on p "ISO/IEC 20000-1:2018 specifies requirements for an organization to establish, i…" at bounding box center [455, 344] width 703 height 55
drag, startPoint x: 231, startPoint y: 325, endPoint x: 104, endPoint y: 332, distance: 127.5
click at [104, 332] on p "ISO/IEC 20000-1:2018 specifies requirements for an organization to establish, i…" at bounding box center [455, 344] width 703 height 55
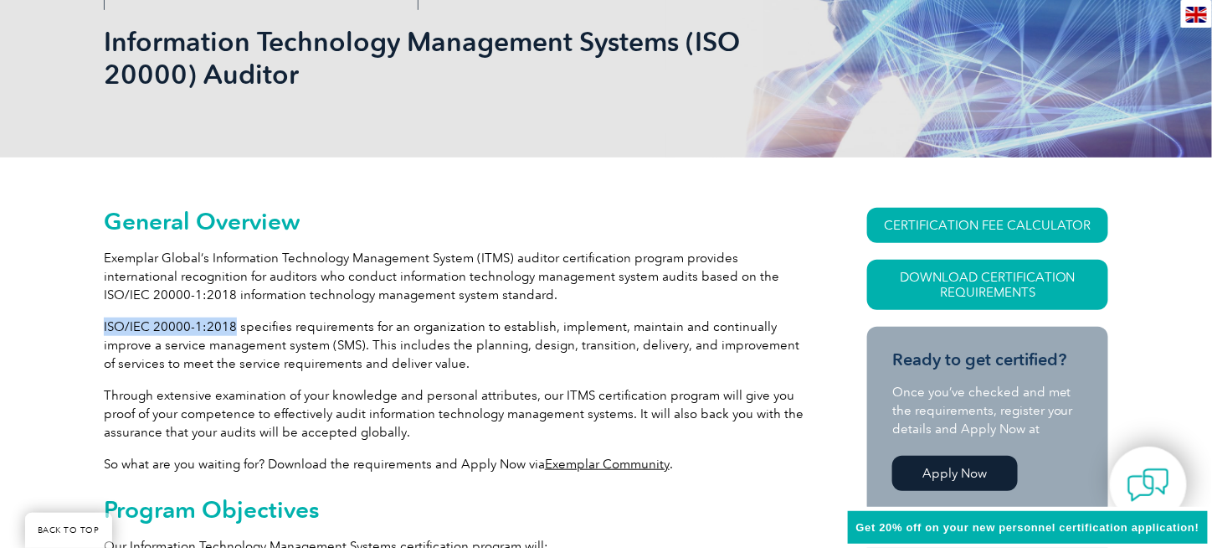
copy p "ISO/IEC 20000-1:2018"
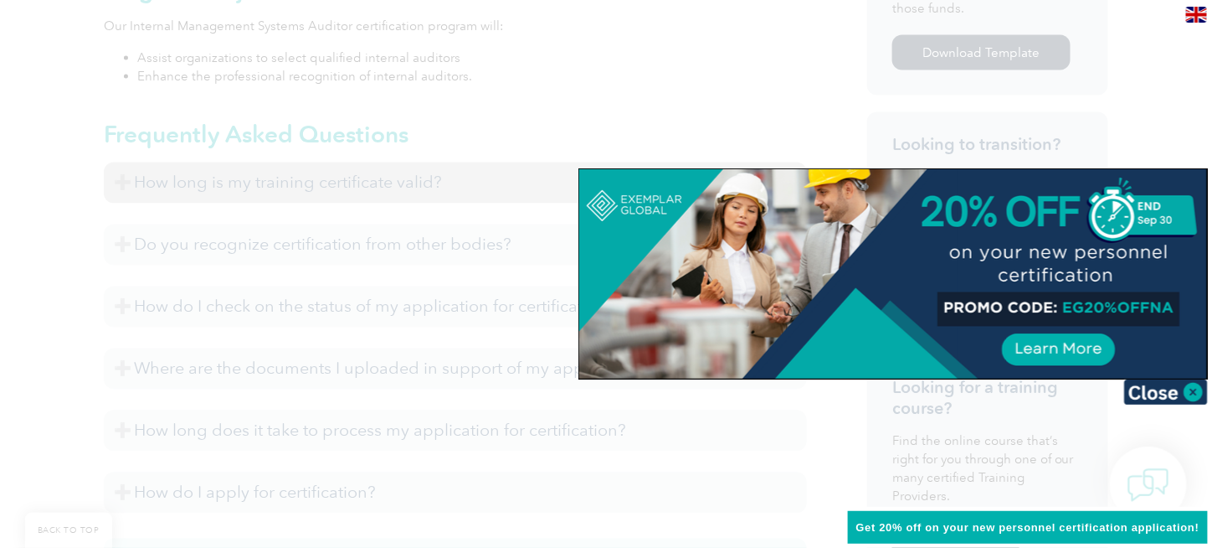
scroll to position [586, 0]
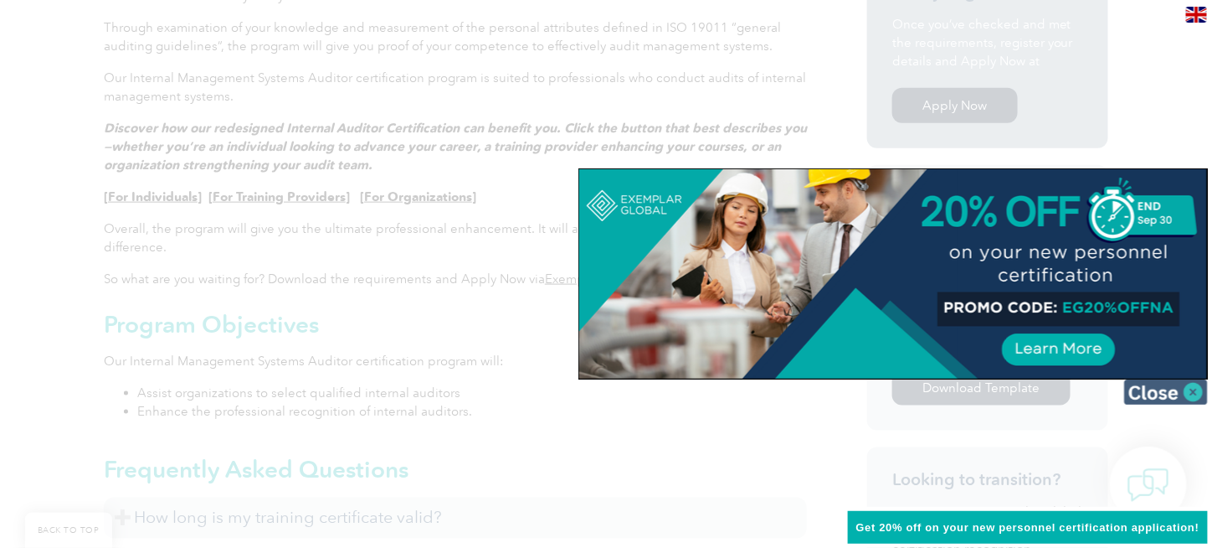
click at [1153, 387] on img at bounding box center [1166, 391] width 84 height 25
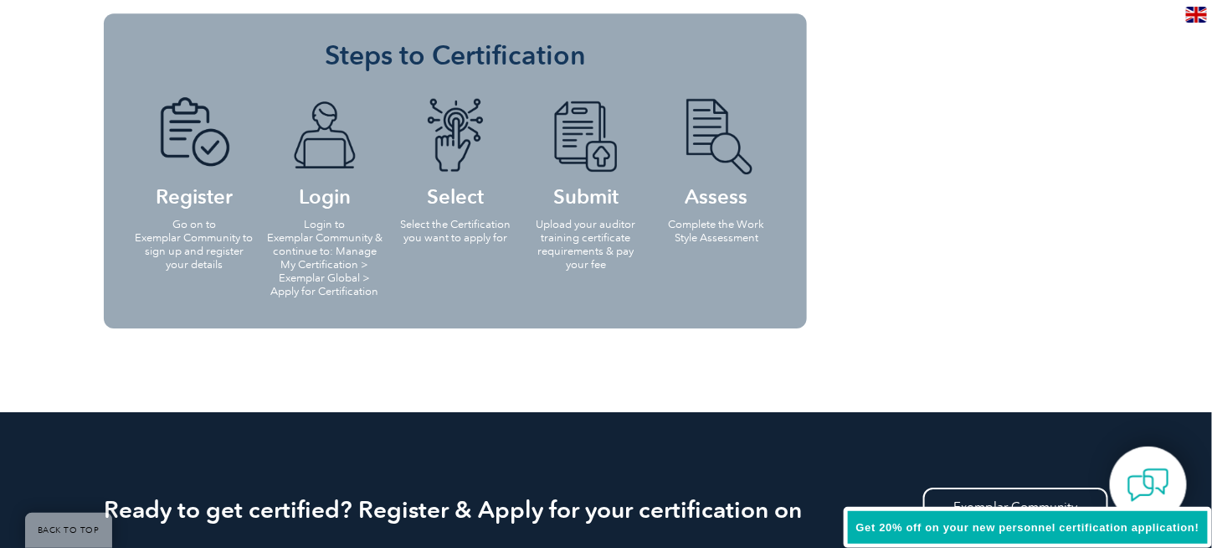
scroll to position [1842, 0]
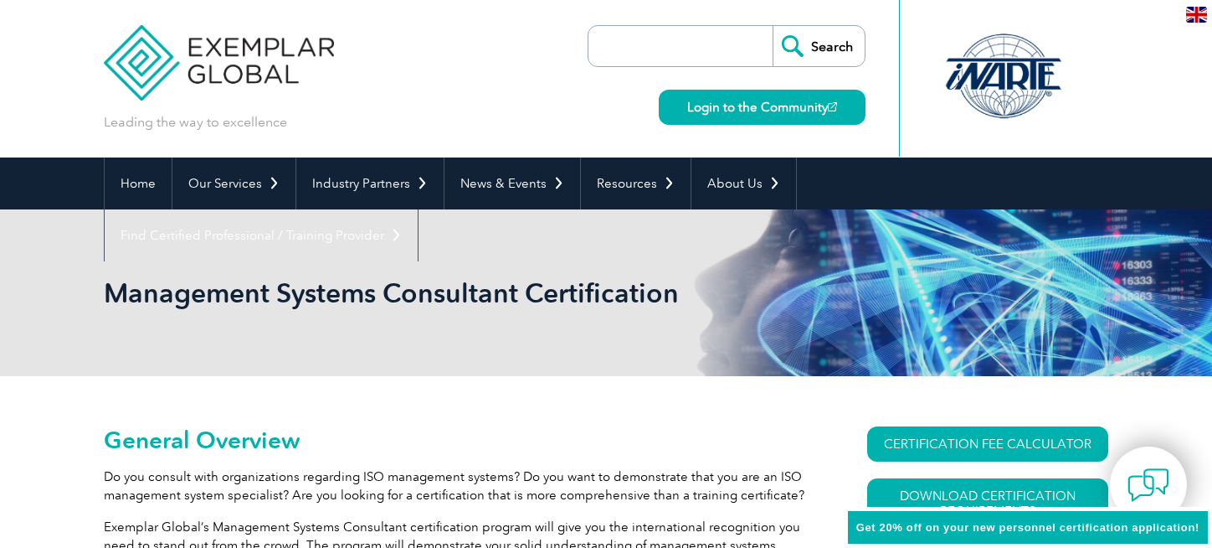
scroll to position [147, 0]
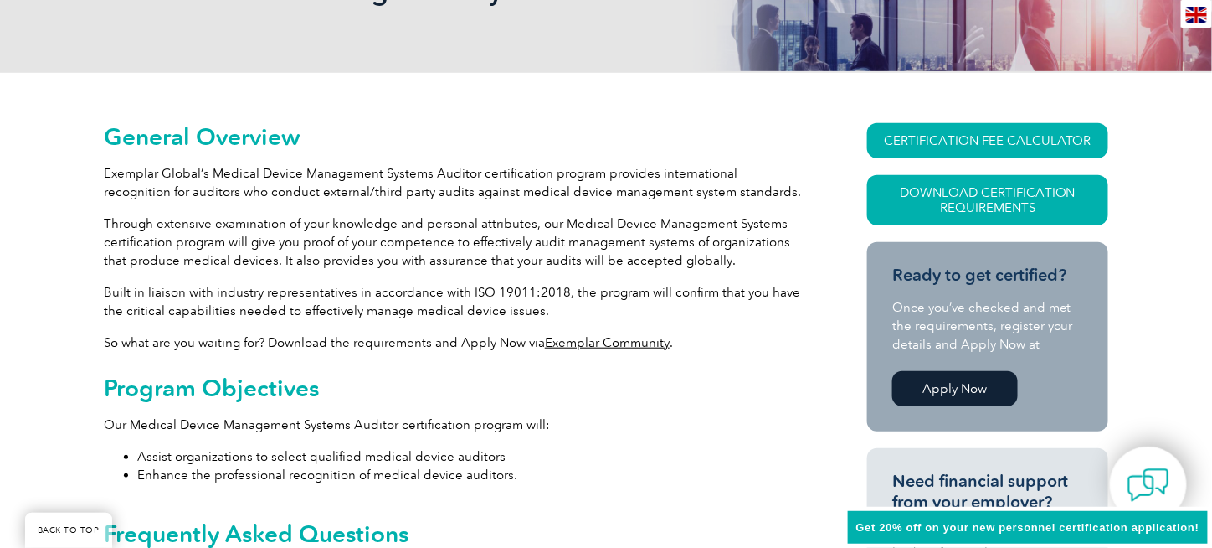
scroll to position [335, 0]
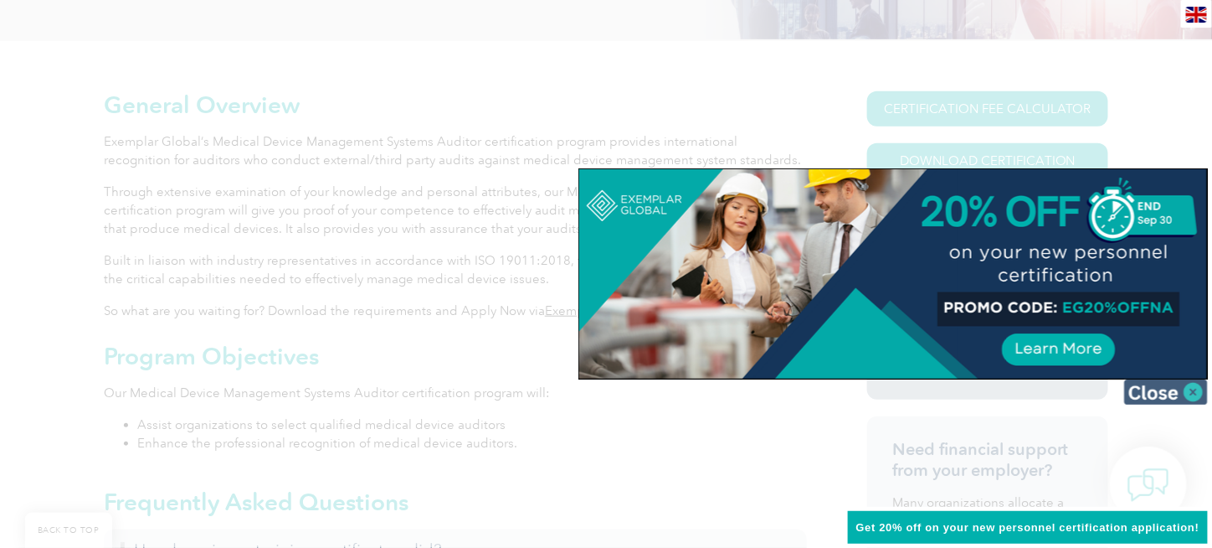
click at [1174, 393] on img at bounding box center [1166, 391] width 84 height 25
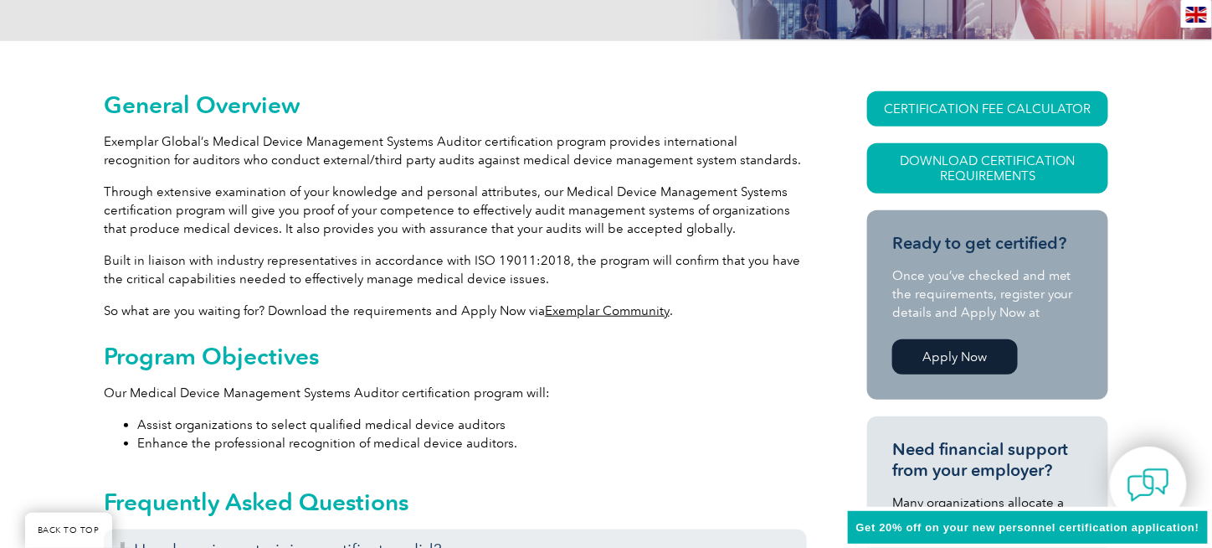
click at [465, 258] on p "Built in liaison with industry representatives in accordance with ISO 19011:201…" at bounding box center [455, 269] width 703 height 37
drag, startPoint x: 463, startPoint y: 260, endPoint x: 555, endPoint y: 258, distance: 92.1
click at [555, 258] on p "Built in liaison with industry representatives in accordance with ISO 19011:201…" at bounding box center [455, 269] width 703 height 37
copy p "ISO 19011:2018"
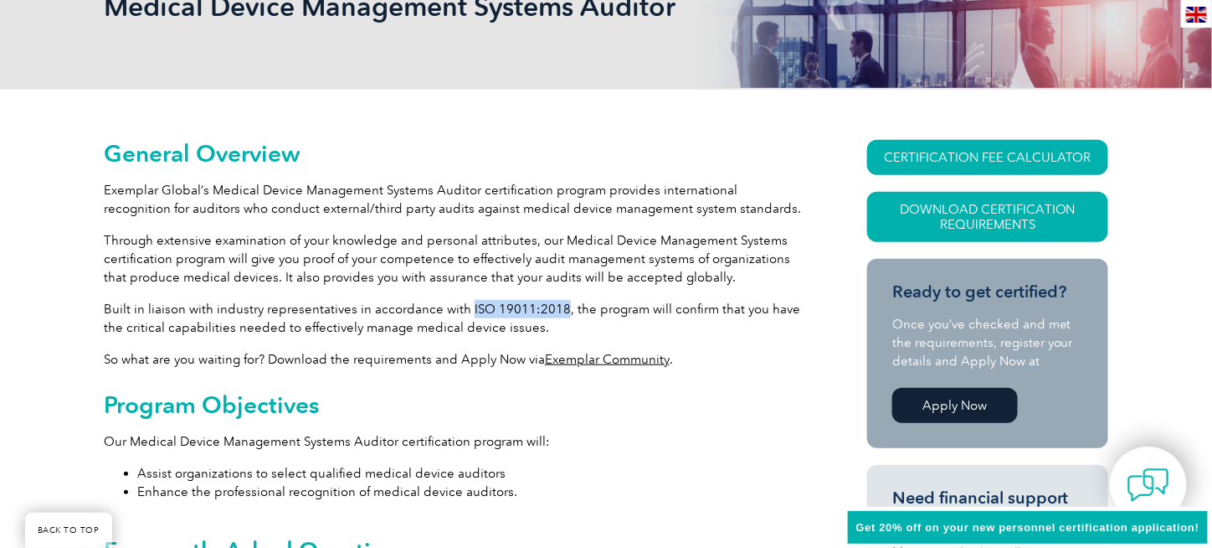
scroll to position [167, 0]
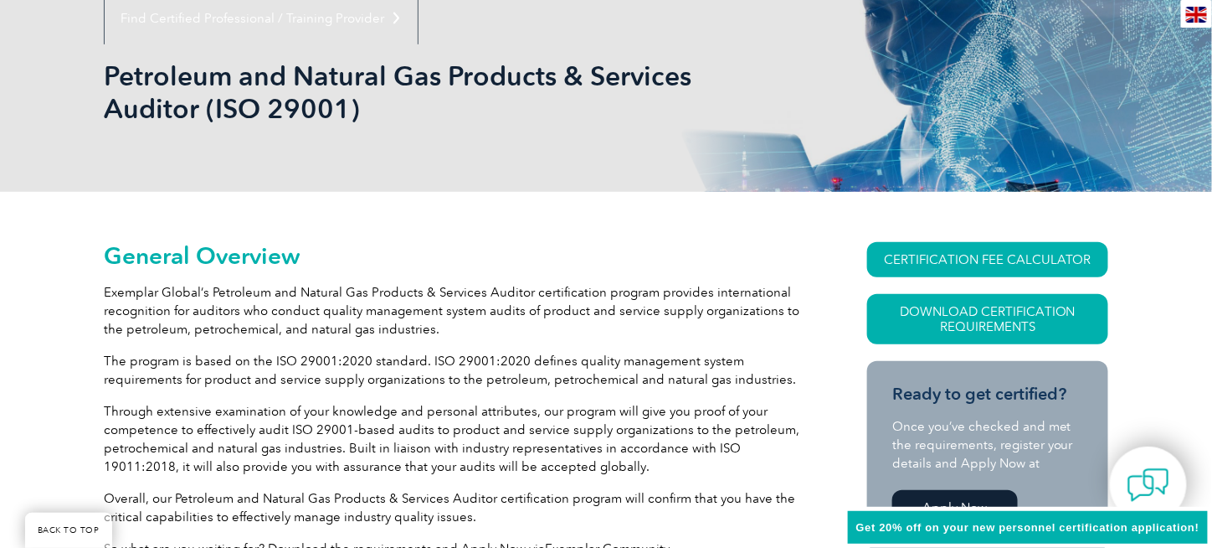
scroll to position [251, 0]
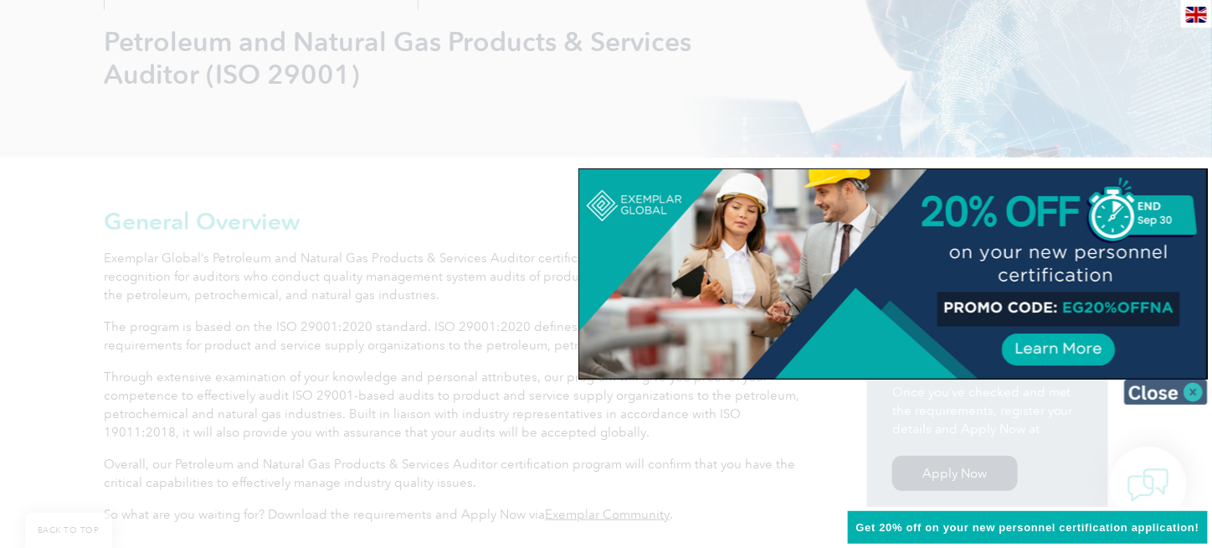
click at [1184, 398] on img at bounding box center [1166, 391] width 84 height 25
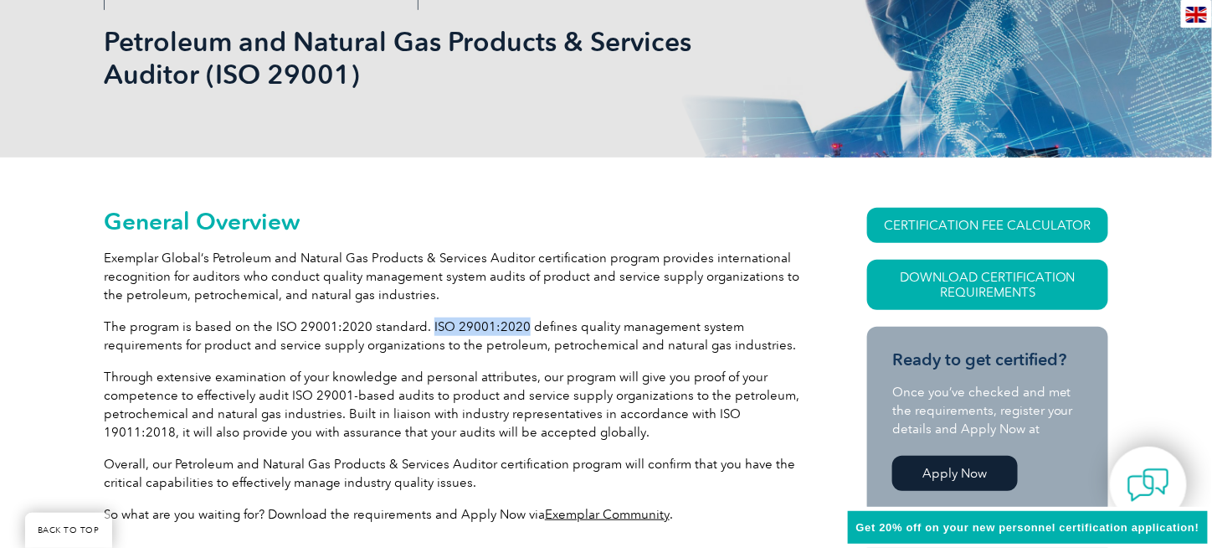
drag, startPoint x: 424, startPoint y: 326, endPoint x: 517, endPoint y: 325, distance: 93.8
click at [517, 325] on p "The program is based on the ISO 29001:2020 standard. ISO 29001:2020 defines qua…" at bounding box center [455, 335] width 703 height 37
copy p "ISO 29001:2020"
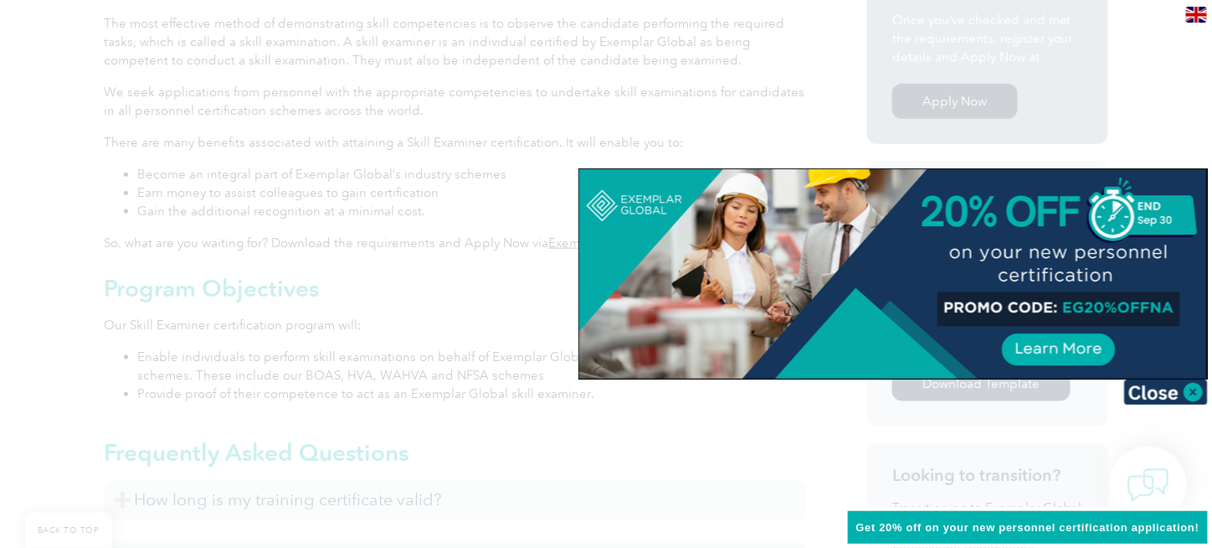
scroll to position [670, 0]
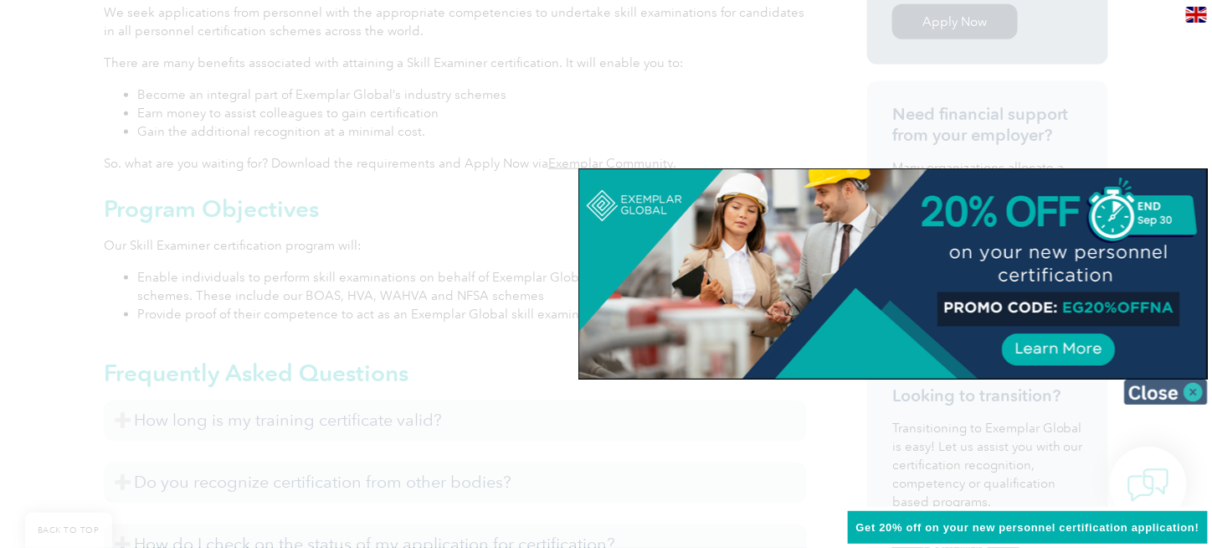
click at [1141, 401] on img at bounding box center [1166, 391] width 84 height 25
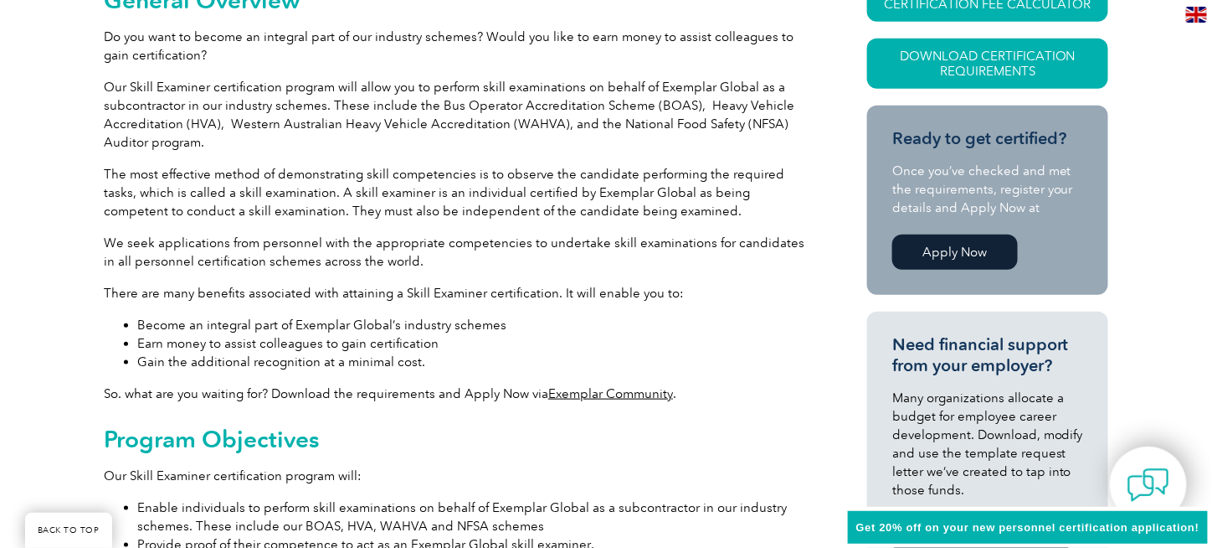
scroll to position [251, 0]
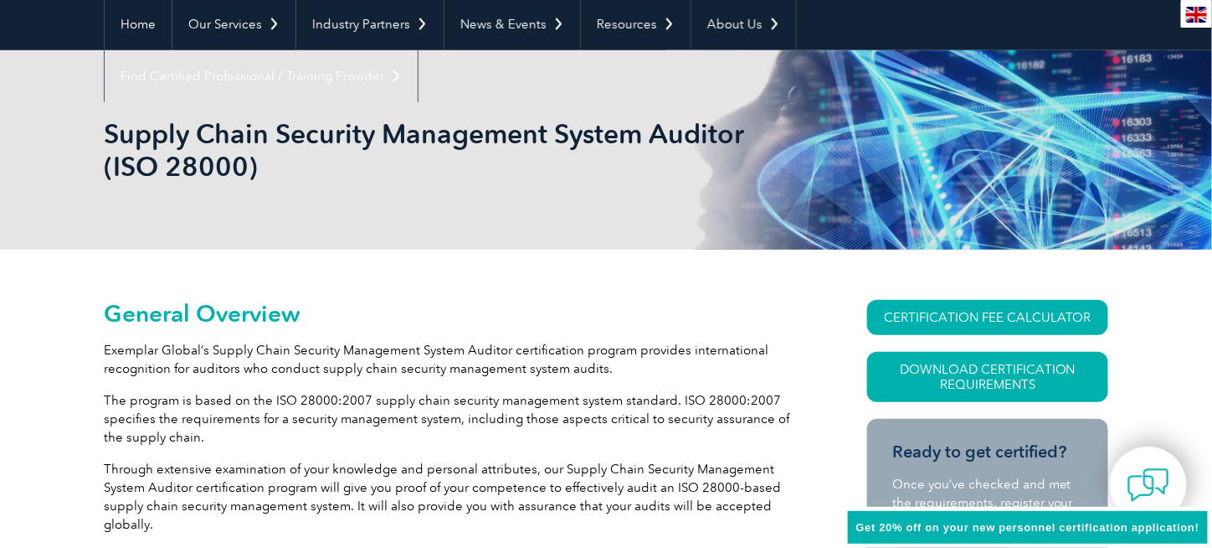
scroll to position [167, 0]
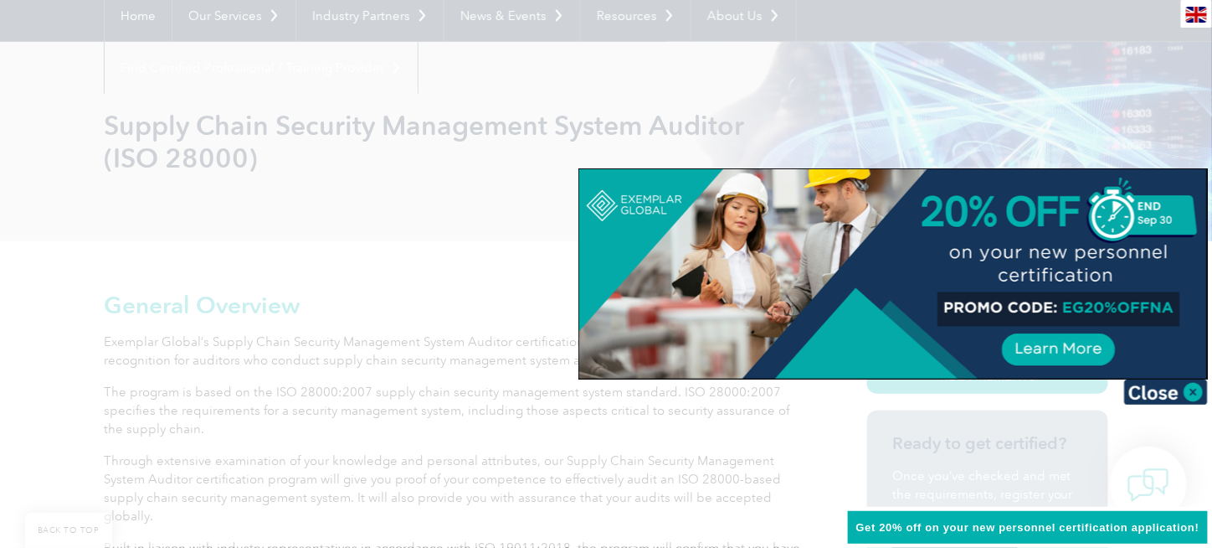
click at [1186, 384] on img at bounding box center [1166, 391] width 84 height 25
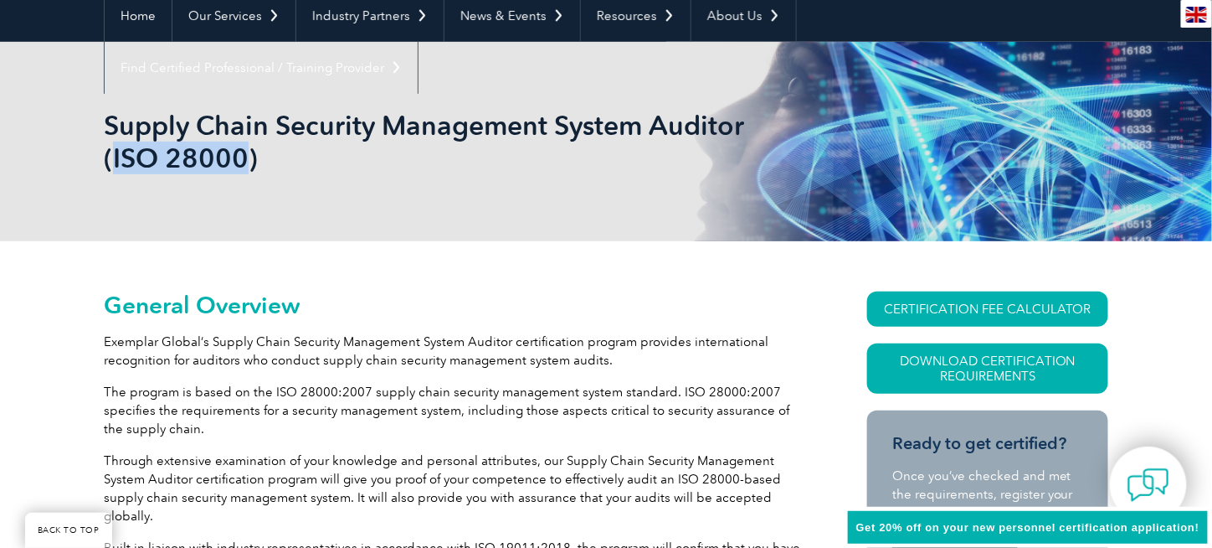
drag, startPoint x: 244, startPoint y: 159, endPoint x: 112, endPoint y: 159, distance: 132.3
click at [112, 159] on h1 "Supply Chain Security Management System Auditor (ISO 28000)" at bounding box center [425, 141] width 643 height 65
copy h1 "ISO 28000"
